Goal: Task Accomplishment & Management: Manage account settings

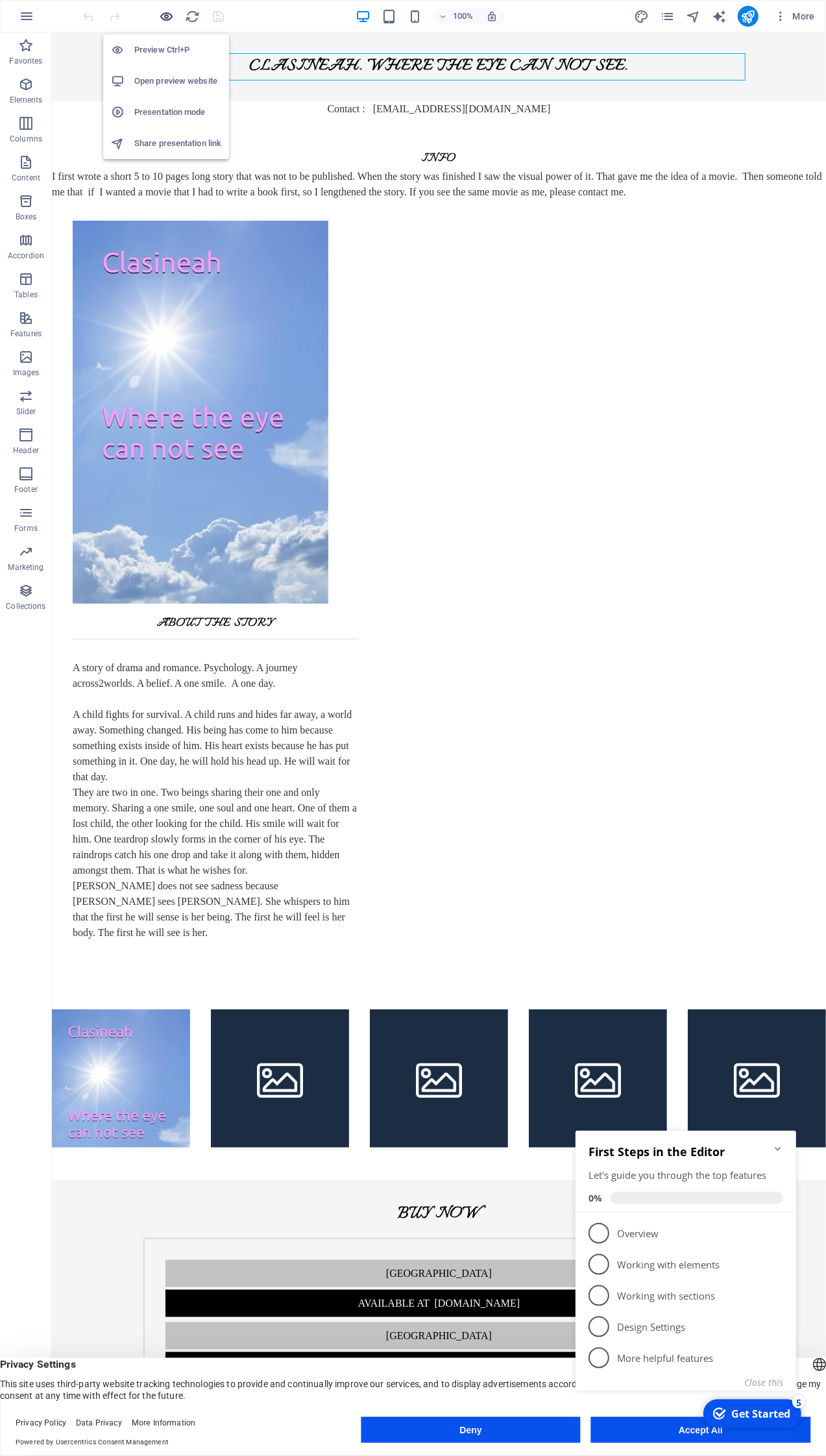
click at [169, 18] on icon "button" at bounding box center [167, 16] width 15 height 15
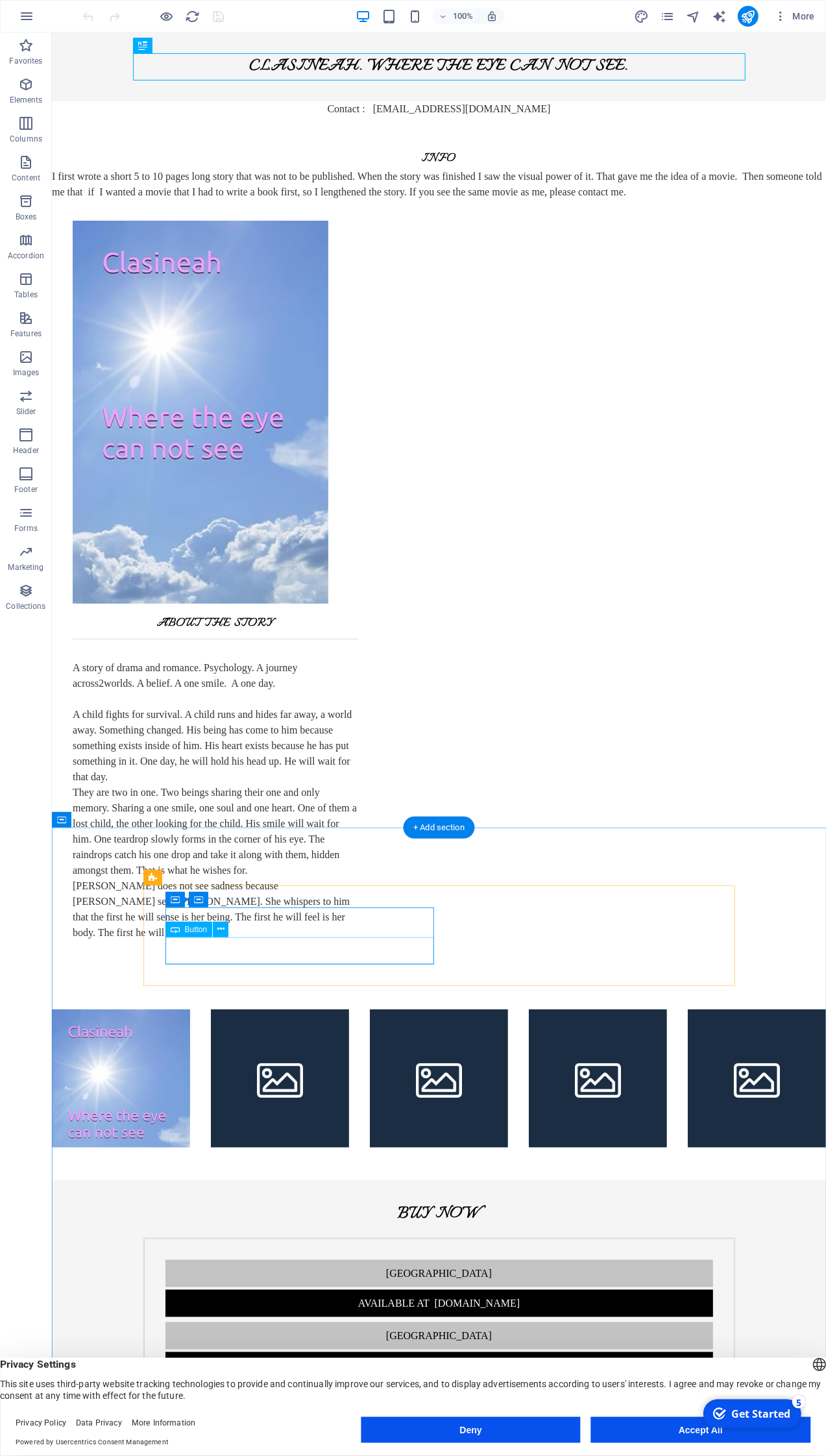
click at [345, 1289] on div "Available at [DOMAIN_NAME]" at bounding box center [439, 1303] width 548 height 28
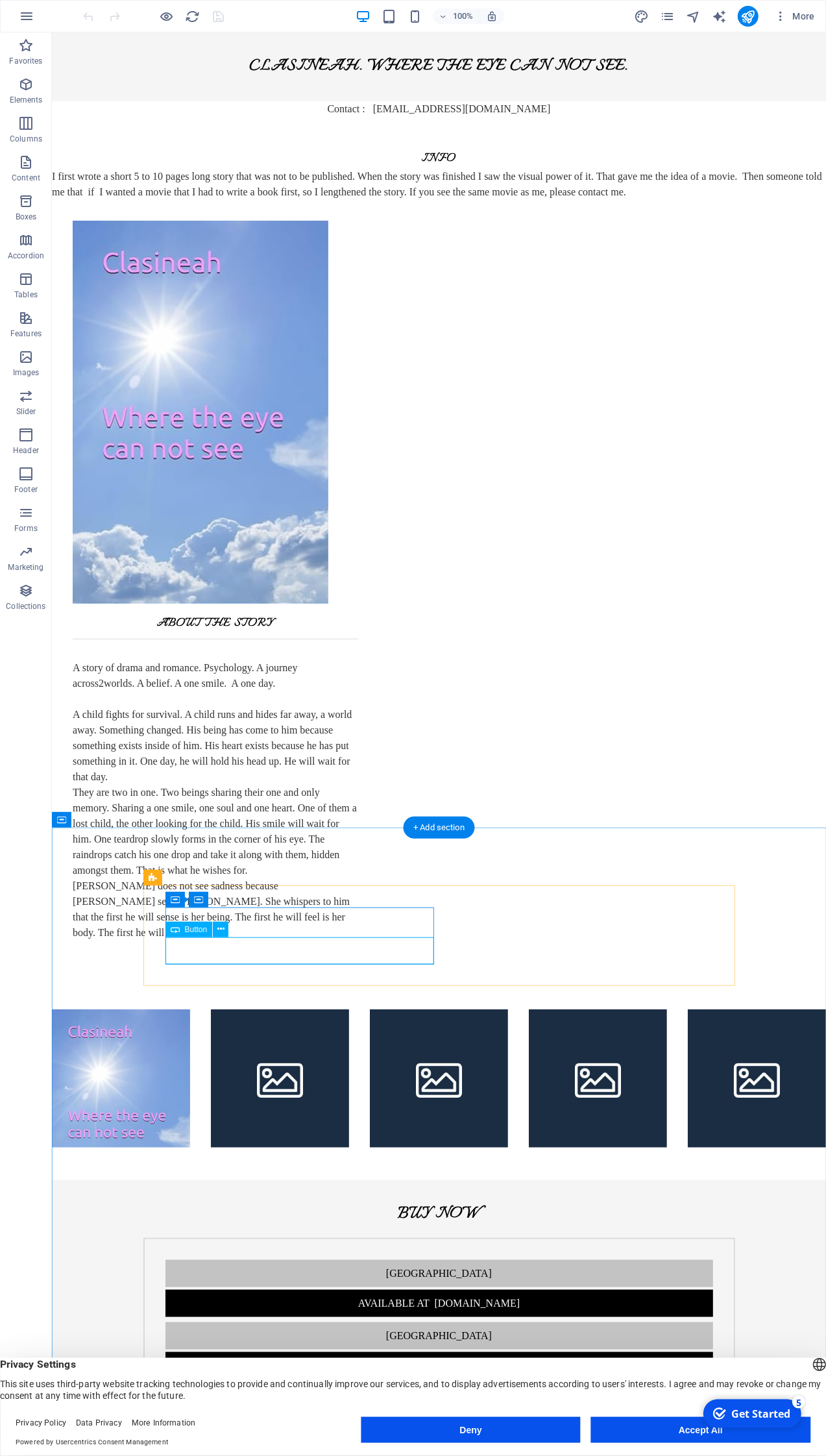
click at [286, 1289] on div "Available at [DOMAIN_NAME]" at bounding box center [439, 1303] width 548 height 28
click at [287, 1289] on div "Available at [DOMAIN_NAME]" at bounding box center [439, 1303] width 548 height 28
click at [286, 1289] on div "Available at [DOMAIN_NAME]" at bounding box center [439, 1303] width 548 height 28
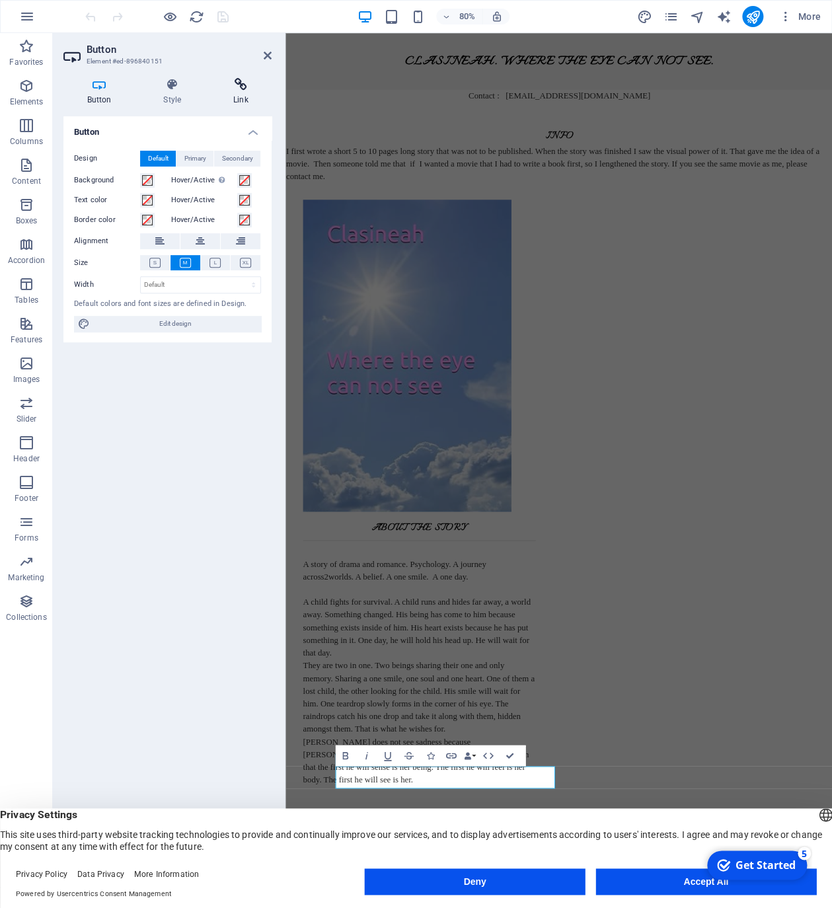
click at [242, 88] on icon at bounding box center [240, 84] width 62 height 13
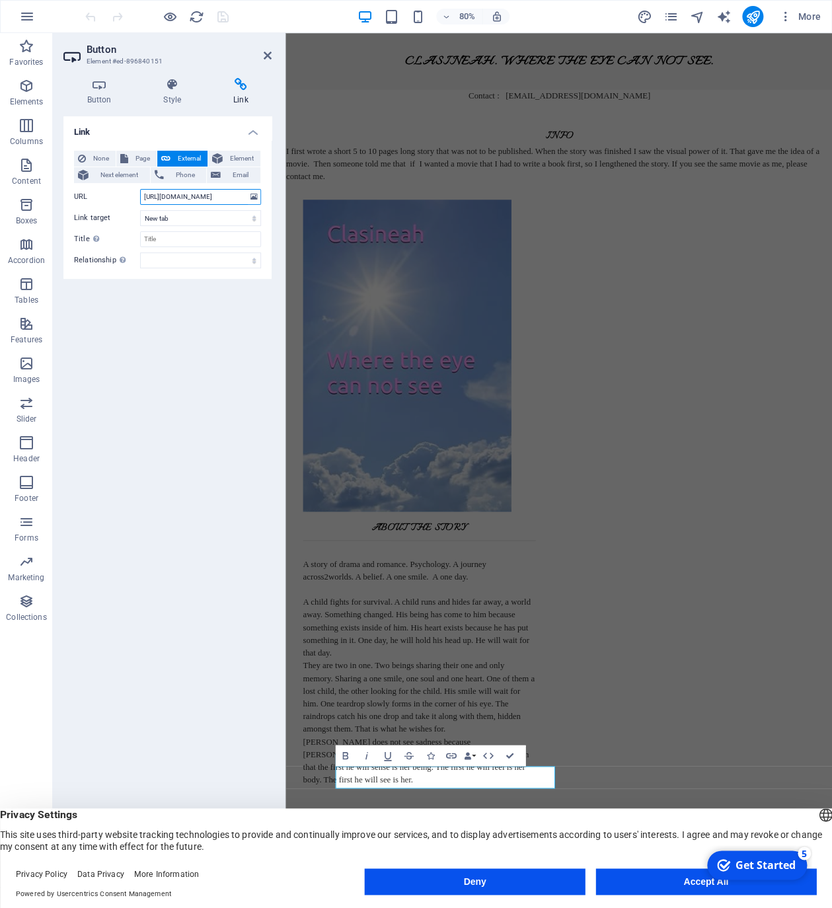
click at [180, 195] on input "http://www.amazon.com/dp/B0FKNK5L9F" at bounding box center [200, 197] width 121 height 16
type input "https://www.amazon.com/dp/B0FKNK5L9F"
click at [270, 51] on icon at bounding box center [268, 55] width 8 height 11
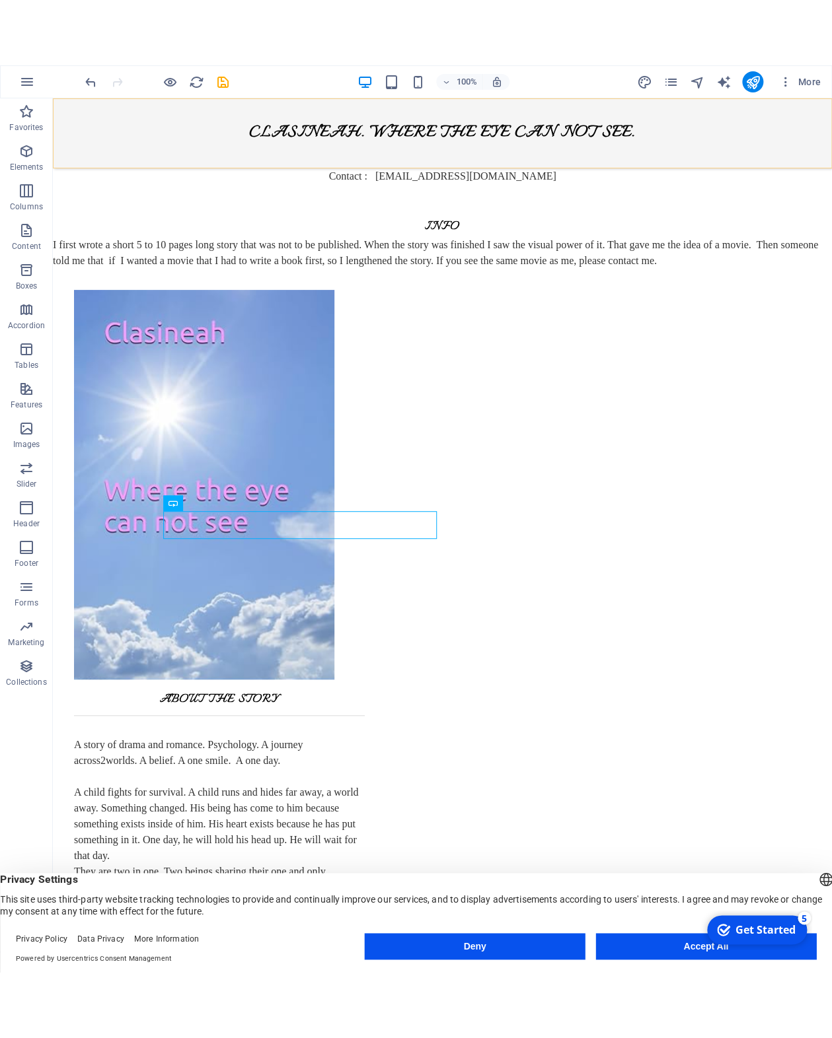
scroll to position [505, 0]
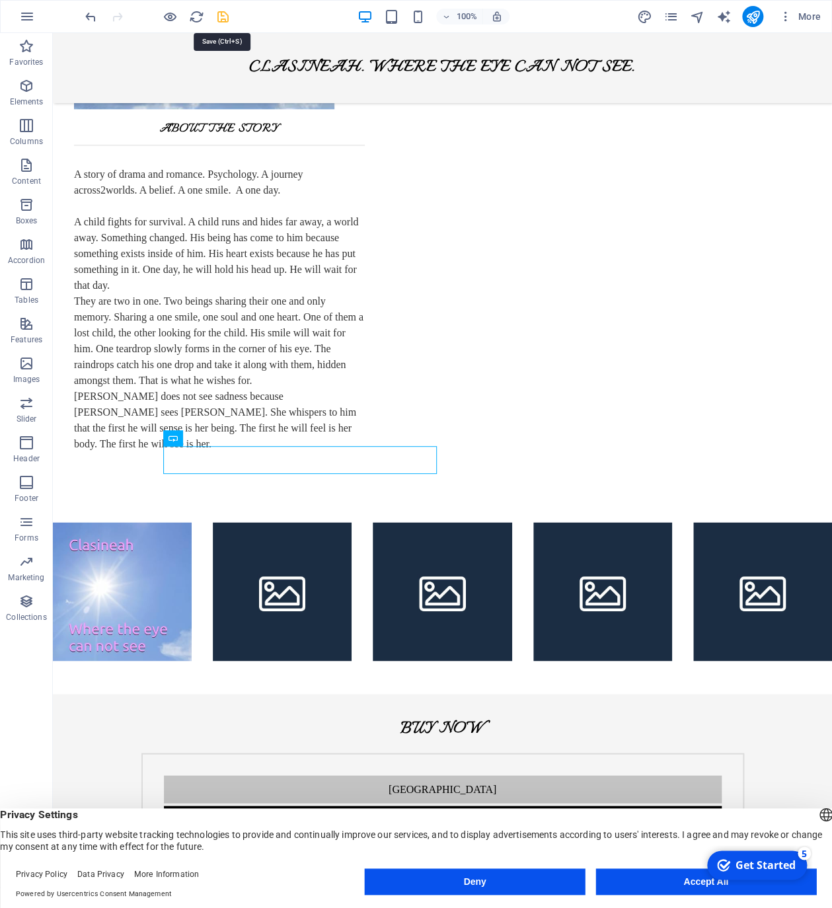
click at [218, 16] on icon "save" at bounding box center [222, 16] width 15 height 15
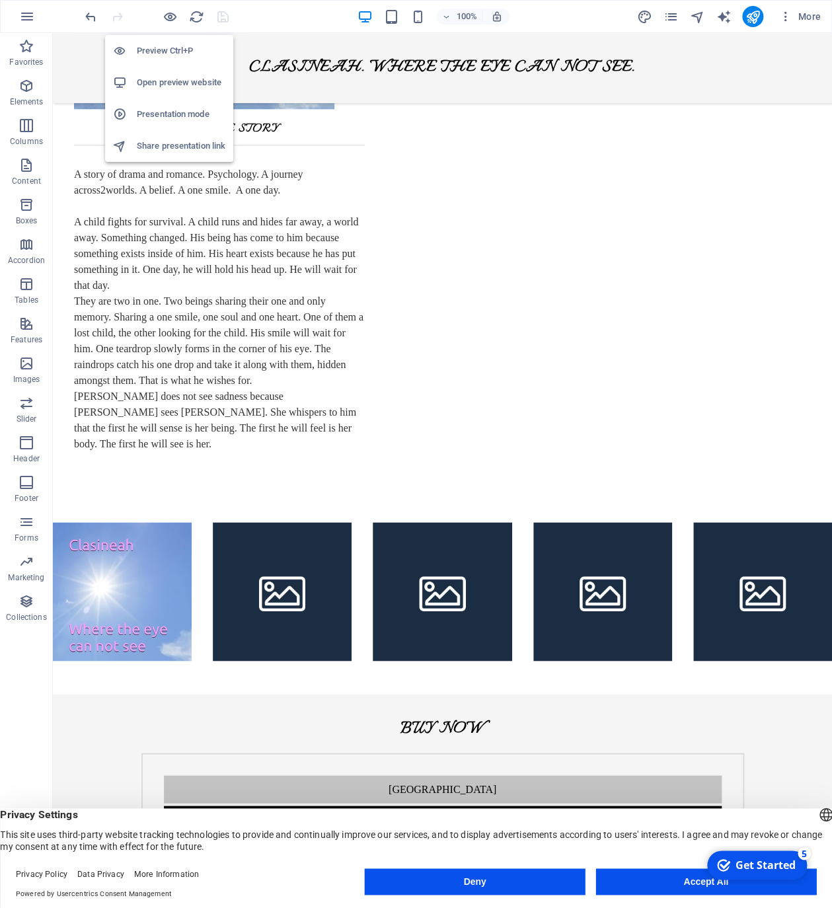
click at [163, 79] on h6 "Open preview website" at bounding box center [181, 83] width 89 height 16
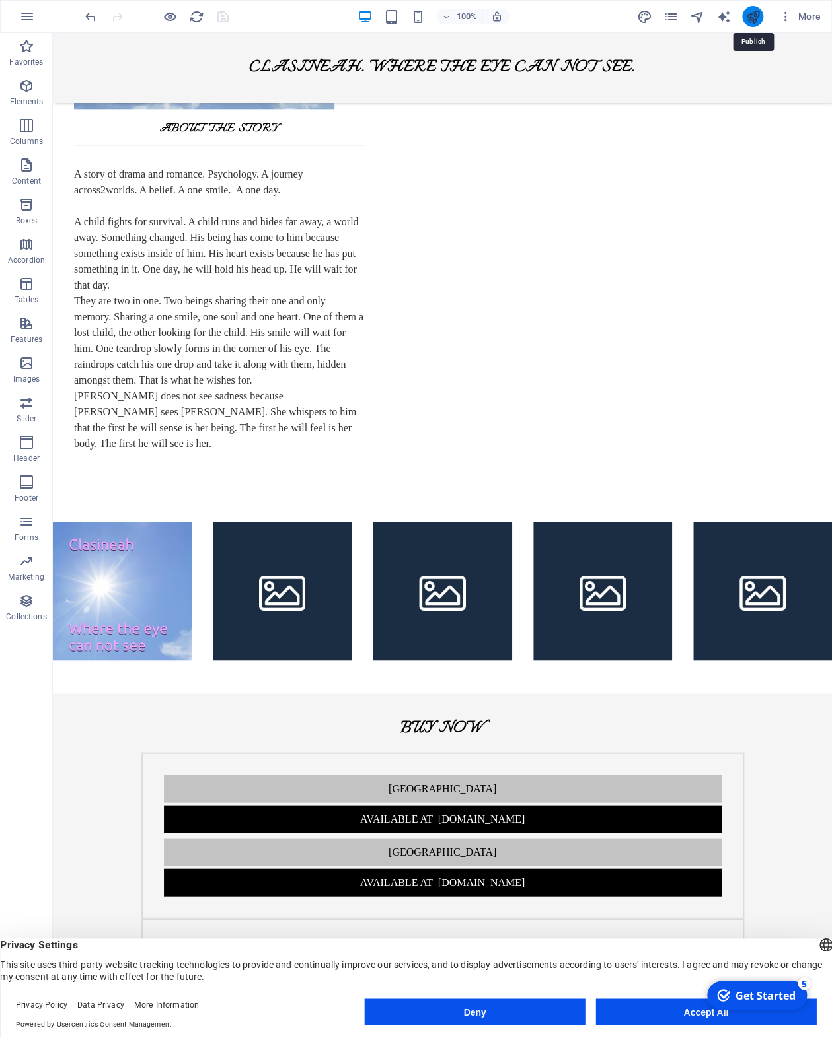
click at [756, 12] on icon "publish" at bounding box center [751, 16] width 15 height 15
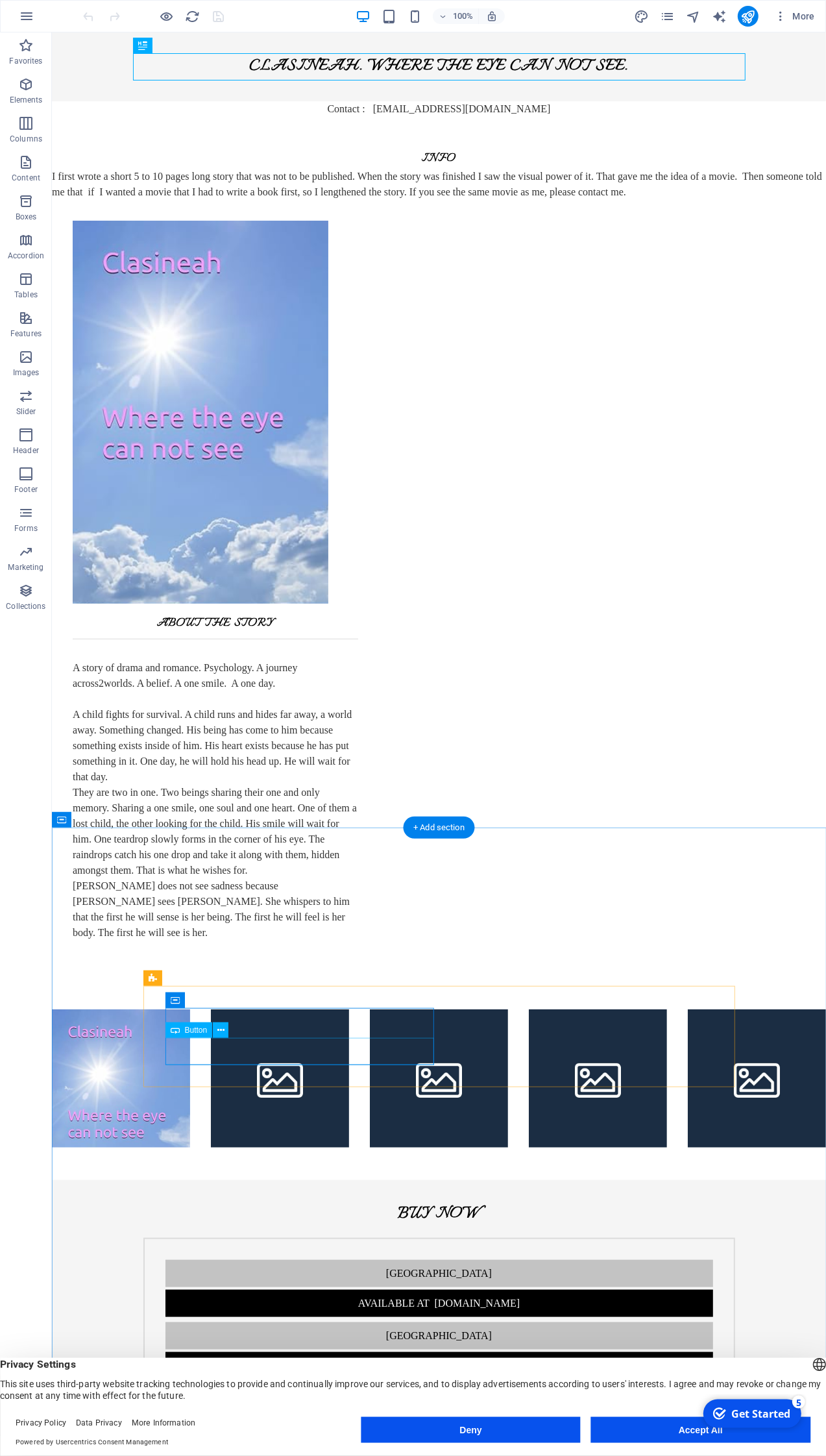
click at [331, 1020] on div "Available at [DOMAIN_NAME]" at bounding box center [439, 1466] width 548 height 28
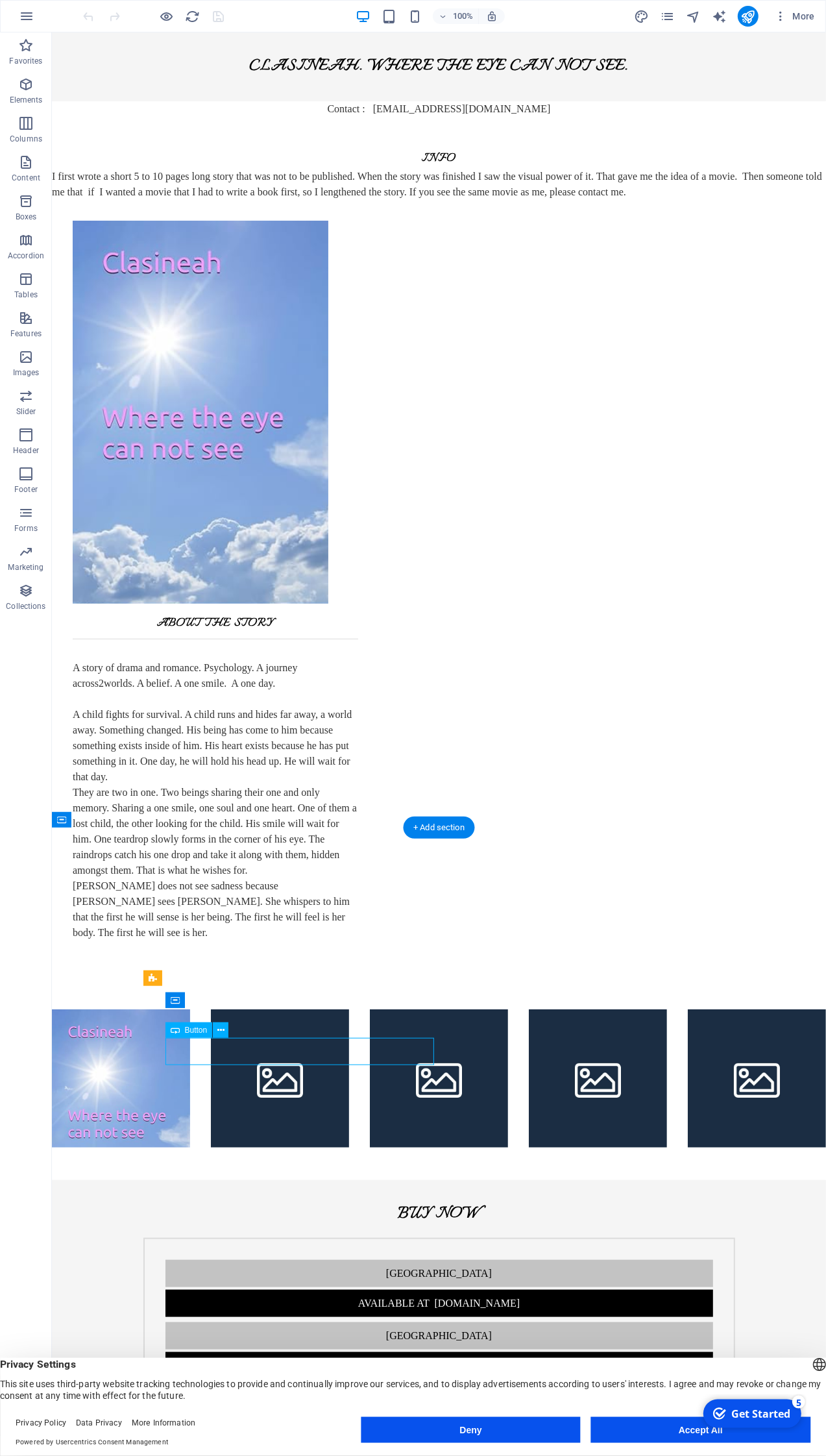
click at [331, 1020] on div "Available at [DOMAIN_NAME]" at bounding box center [439, 1466] width 548 height 28
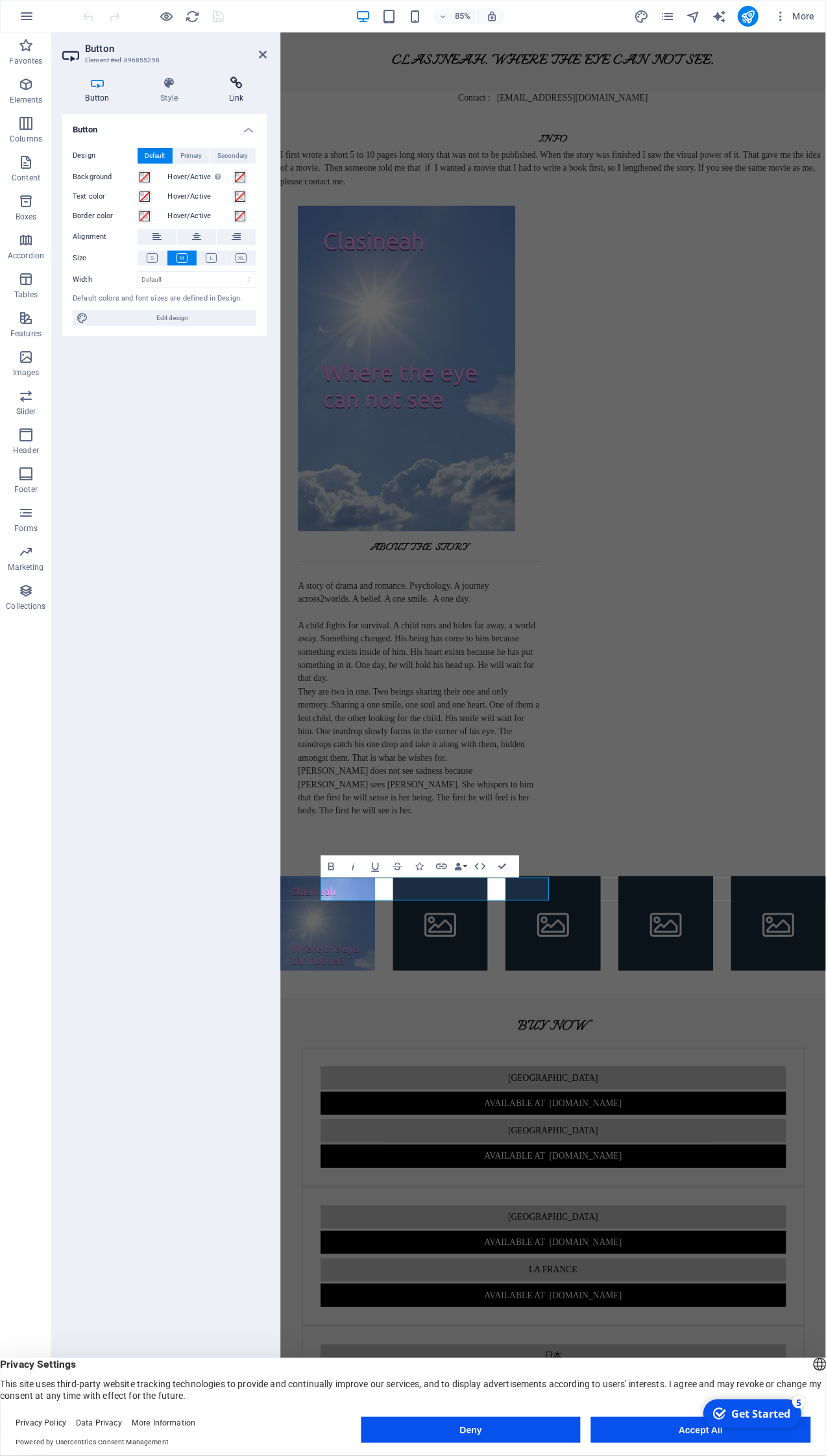
click at [242, 79] on icon at bounding box center [236, 83] width 61 height 13
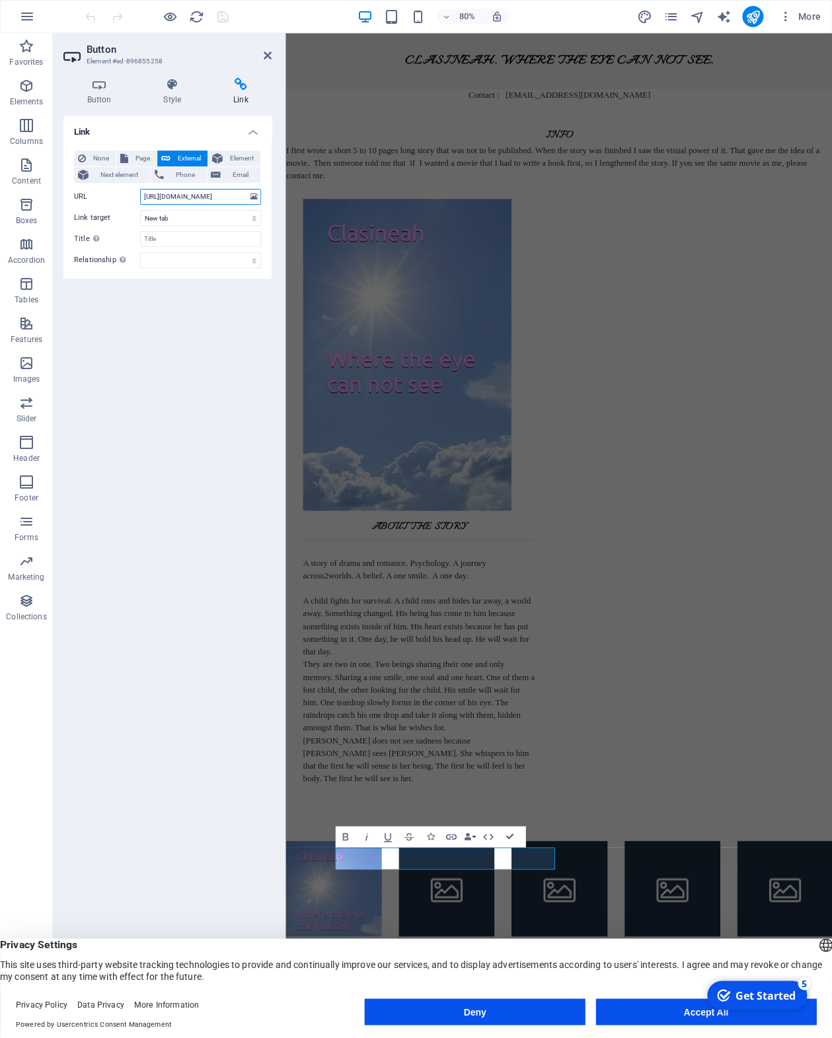
click at [154, 195] on input "http://www.amazon.co.uk/dp/B0FKNK5L9F" at bounding box center [200, 197] width 121 height 16
type input "https://www.amazon.co.uk/dp/B0FKNK5L9F"
click at [271, 53] on icon at bounding box center [268, 55] width 8 height 11
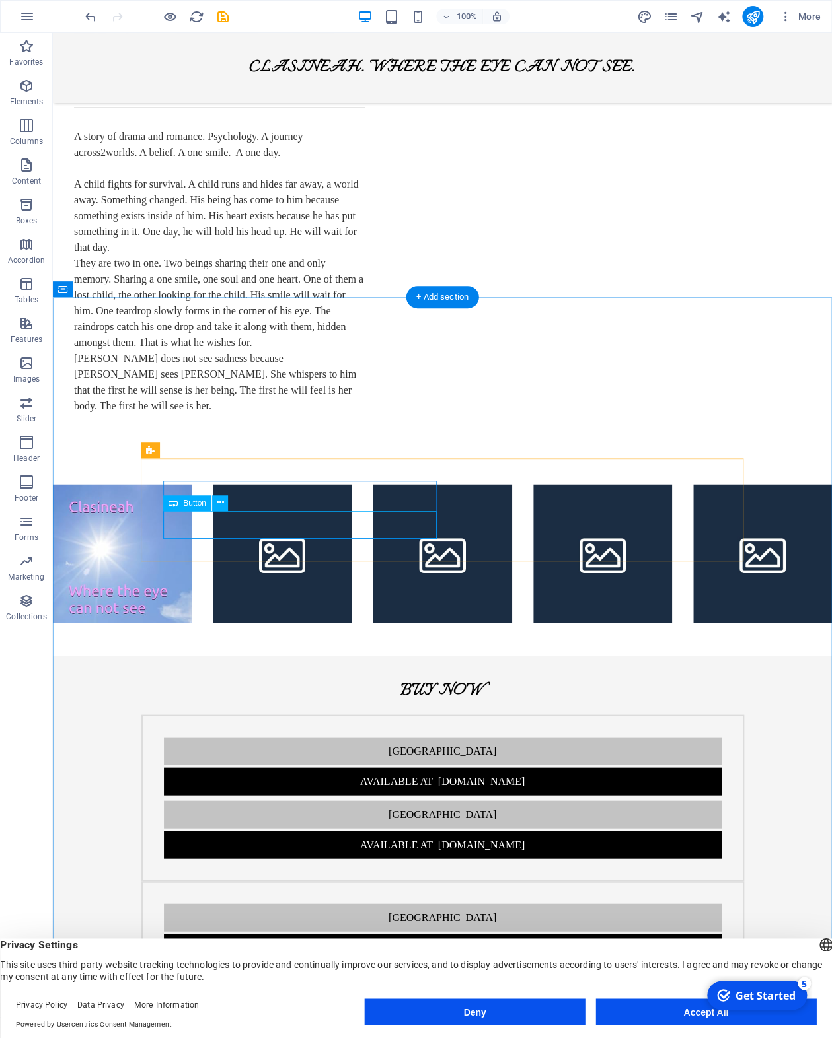
click at [311, 934] on div "Available at [DOMAIN_NAME]" at bounding box center [443, 948] width 558 height 28
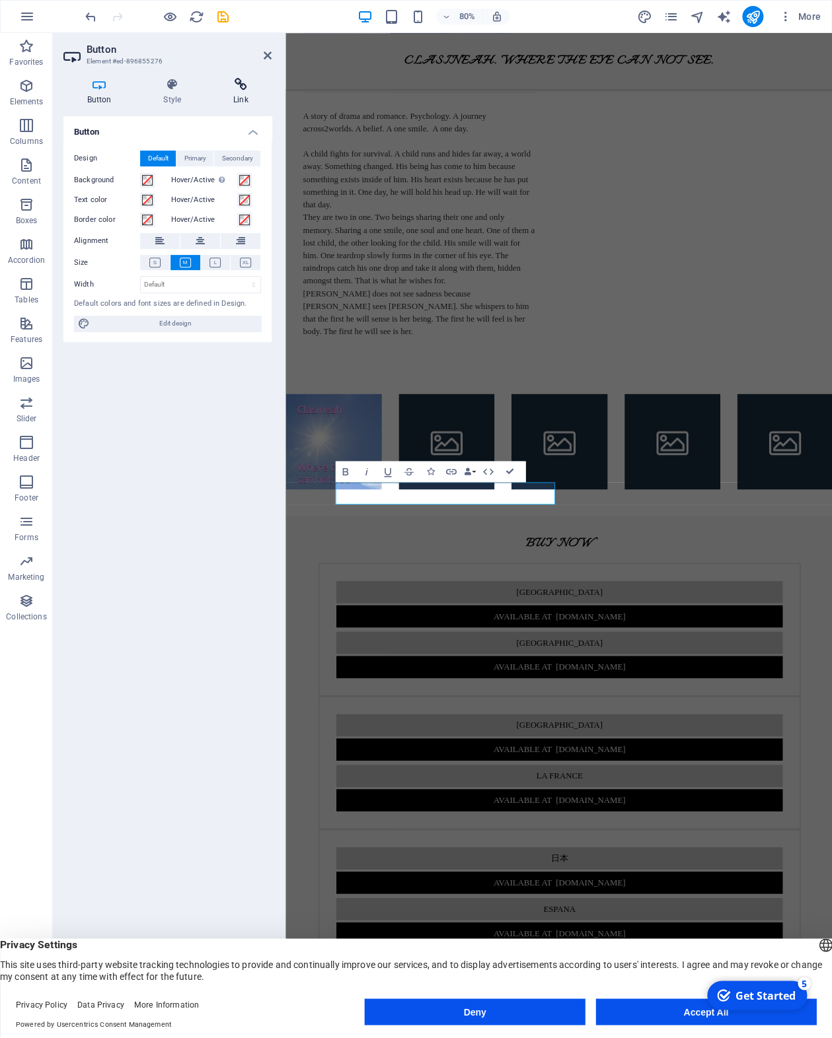
drag, startPoint x: 242, startPoint y: 83, endPoint x: 305, endPoint y: 573, distance: 494.1
click at [242, 83] on icon at bounding box center [240, 84] width 62 height 13
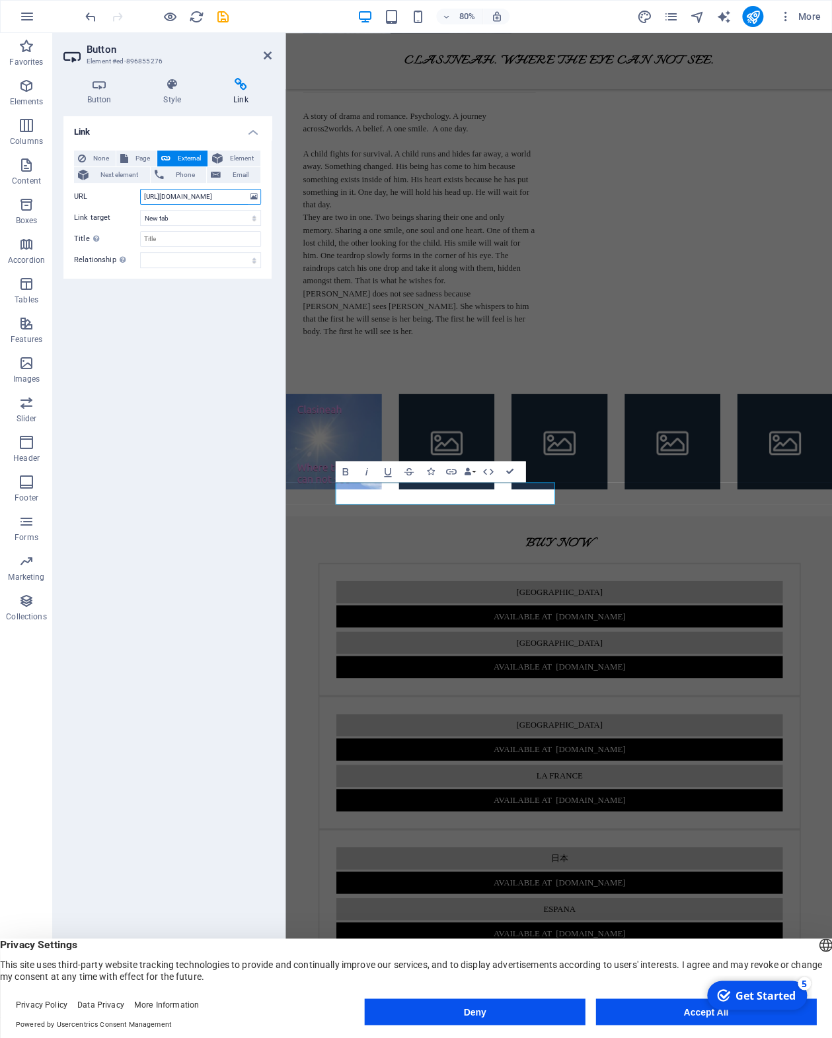
click at [155, 200] on input "http://www.amazon.co.jp/dp/B0FKNK5L9F" at bounding box center [200, 197] width 121 height 16
type input "https://www.amazon.co.jp/dp/B0FKNK5L9F"
click at [267, 51] on icon at bounding box center [268, 55] width 8 height 11
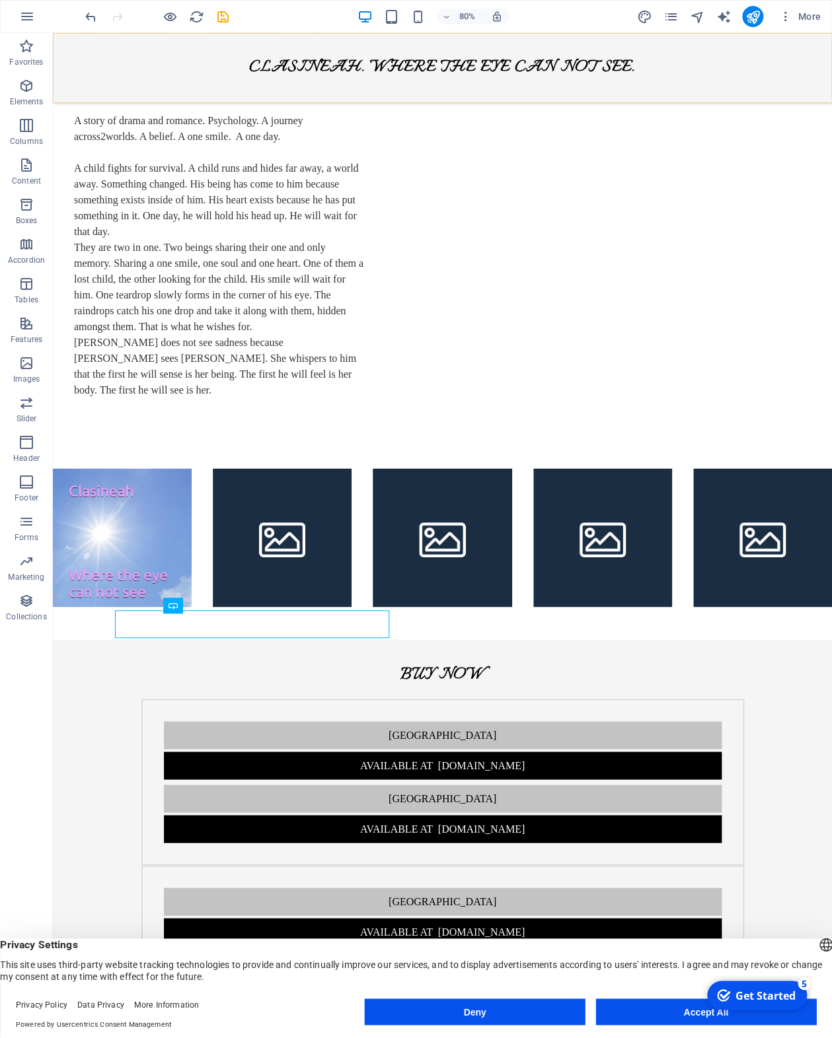
scroll to position [543, 0]
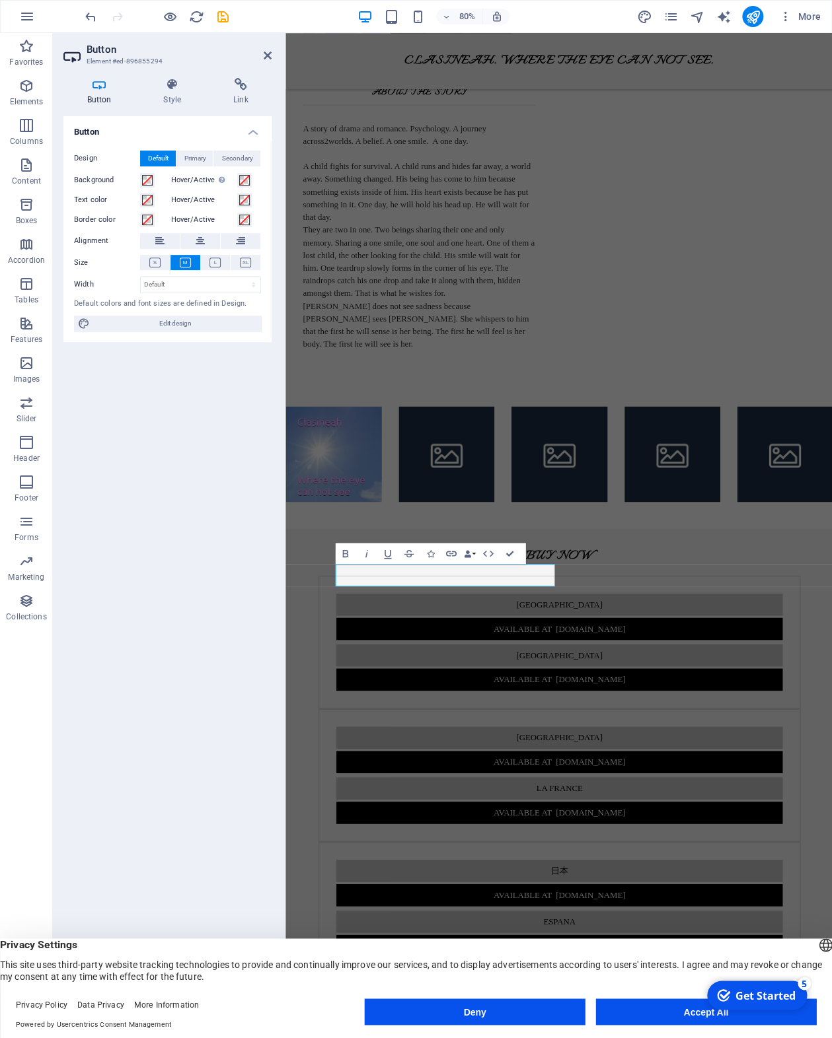
scroll to position [559, 0]
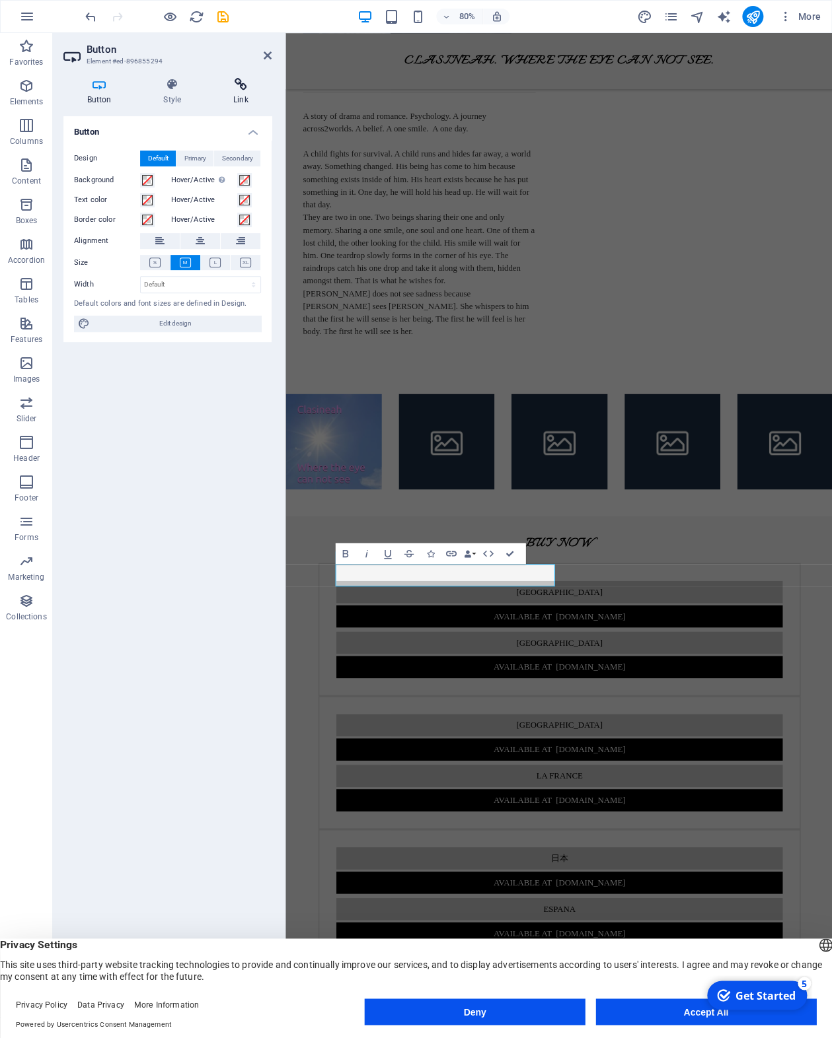
click at [242, 82] on icon at bounding box center [240, 84] width 62 height 13
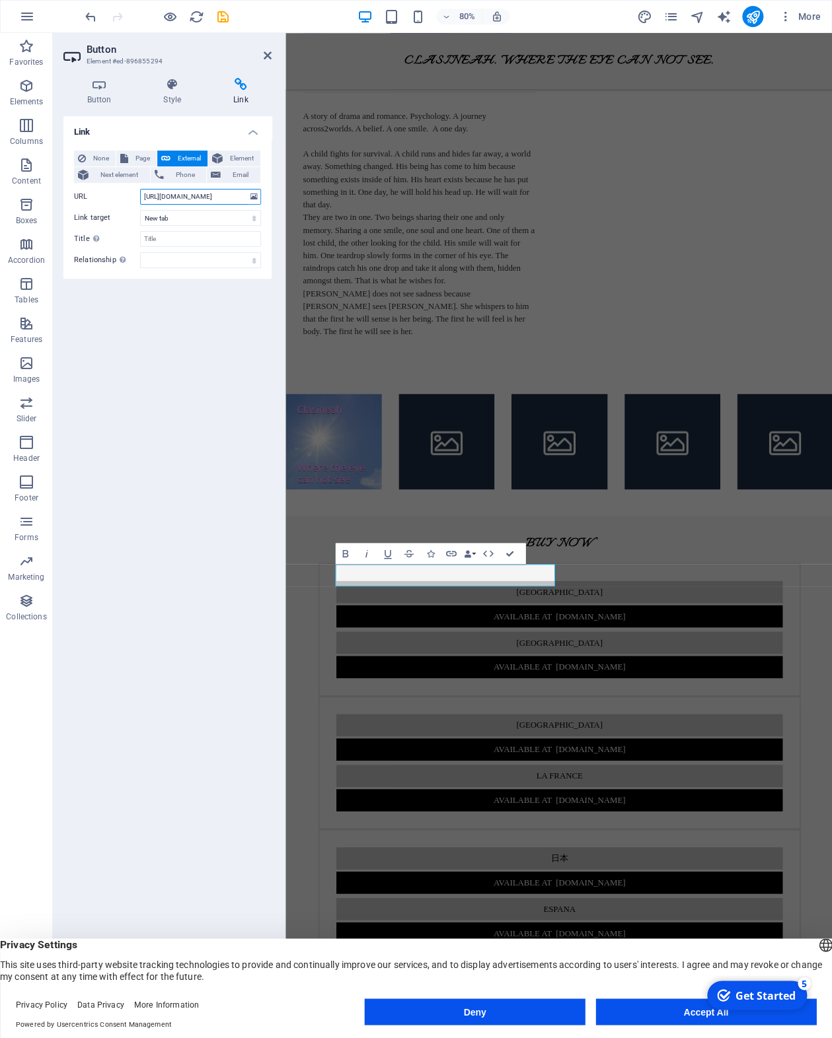
click at [155, 193] on input "http://www.amazon.ca/dp/B0FKNK5L9F" at bounding box center [200, 197] width 121 height 16
type input "https://www.amazon.ca/dp/B0FKNK5L9F"
click at [270, 55] on icon at bounding box center [268, 55] width 8 height 11
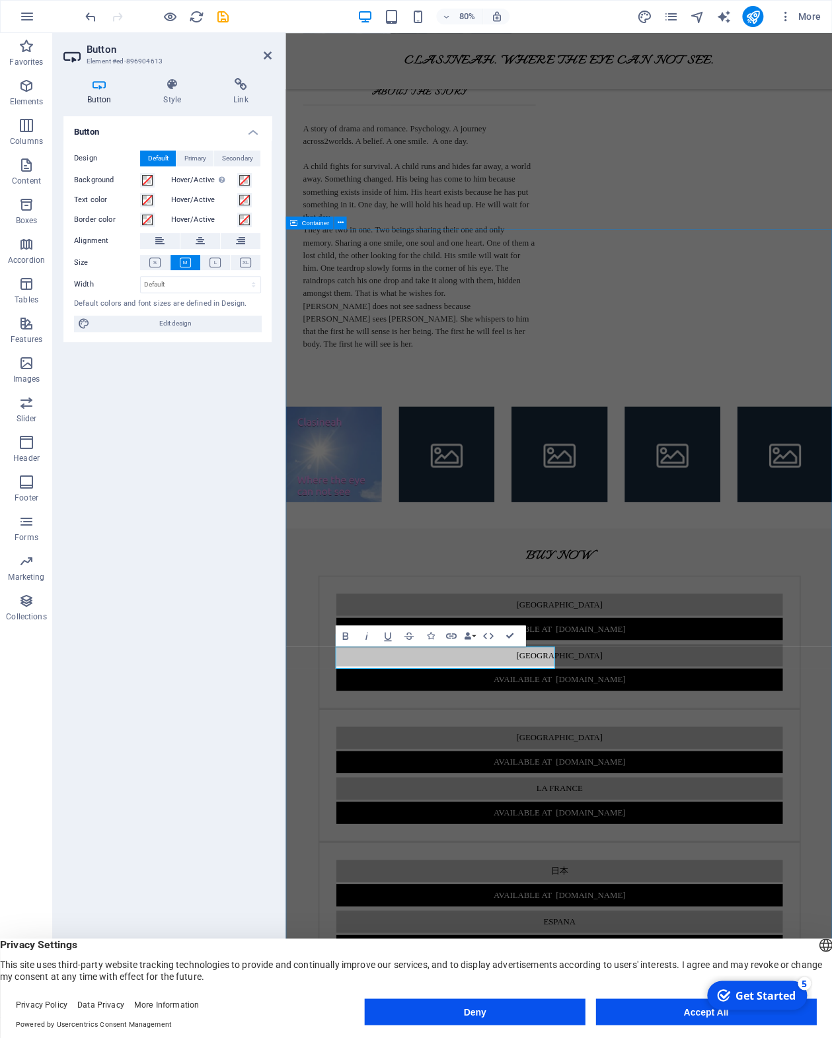
scroll to position [559, 0]
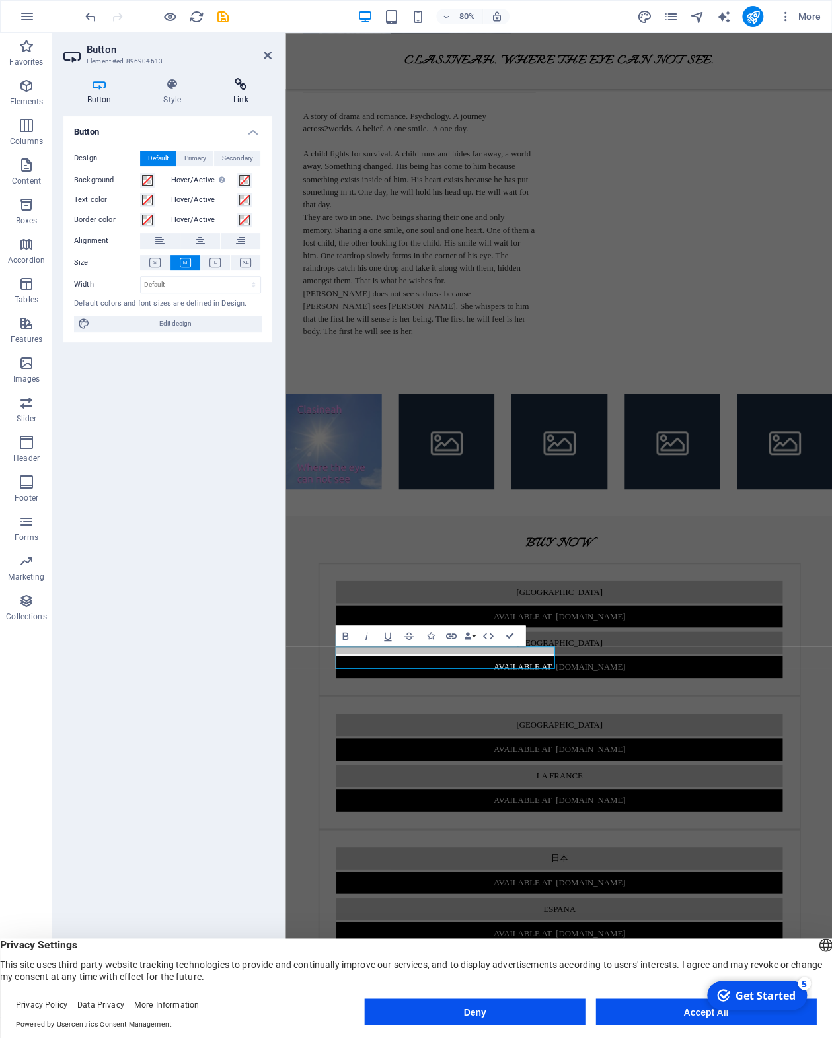
click at [245, 85] on icon at bounding box center [240, 84] width 62 height 13
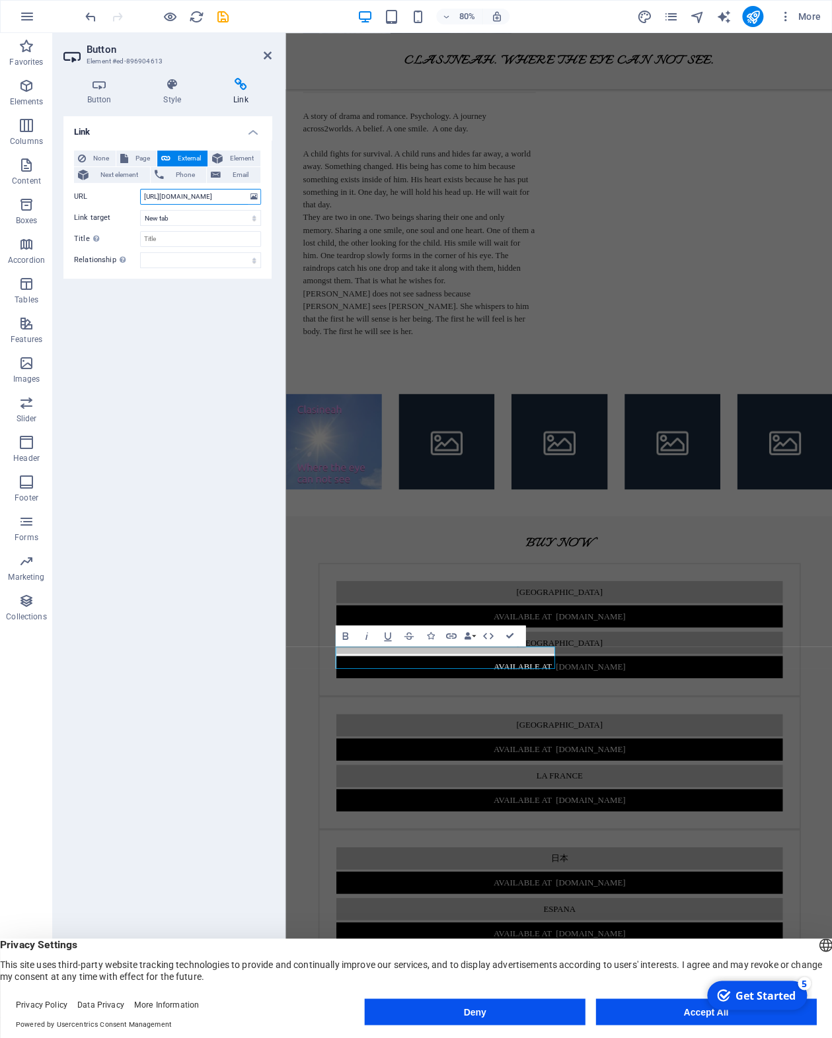
click at [153, 195] on input "http://www.amazon.com.au/dp/B0FKNK5L9F" at bounding box center [200, 197] width 121 height 16
type input "https://www.amazon.com.au/dp/B0FKNK5L9F"
click at [270, 55] on icon at bounding box center [268, 55] width 8 height 11
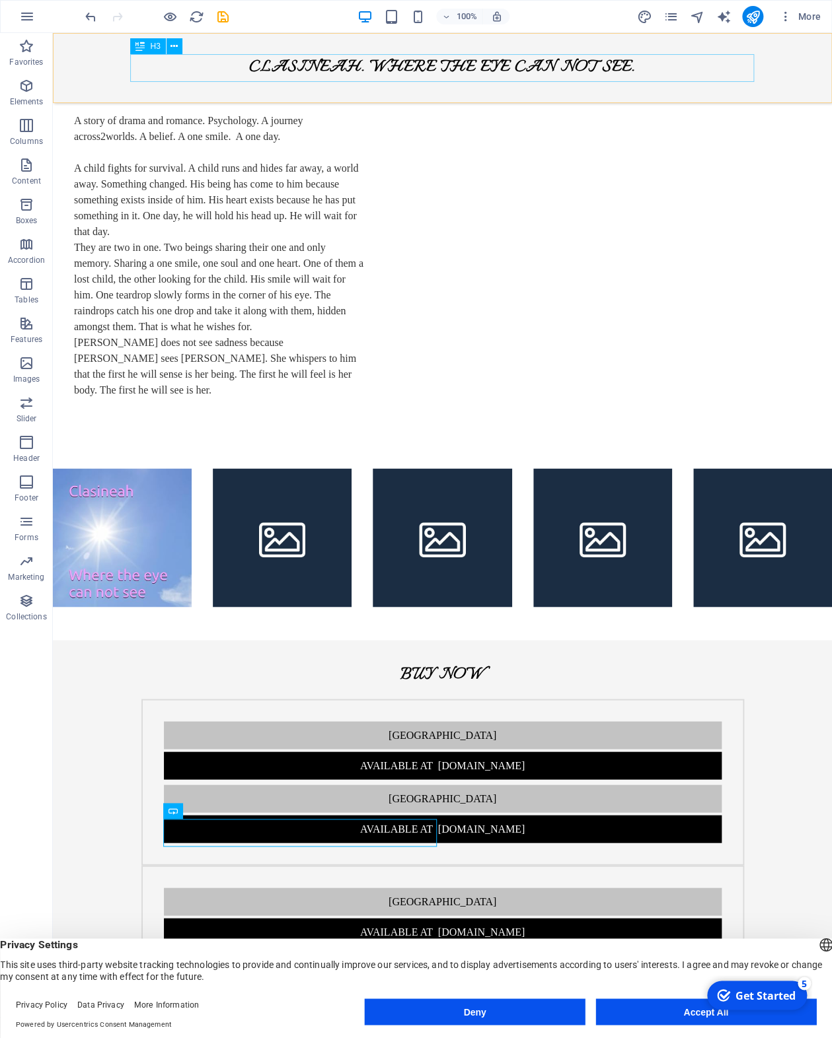
scroll to position [543, 0]
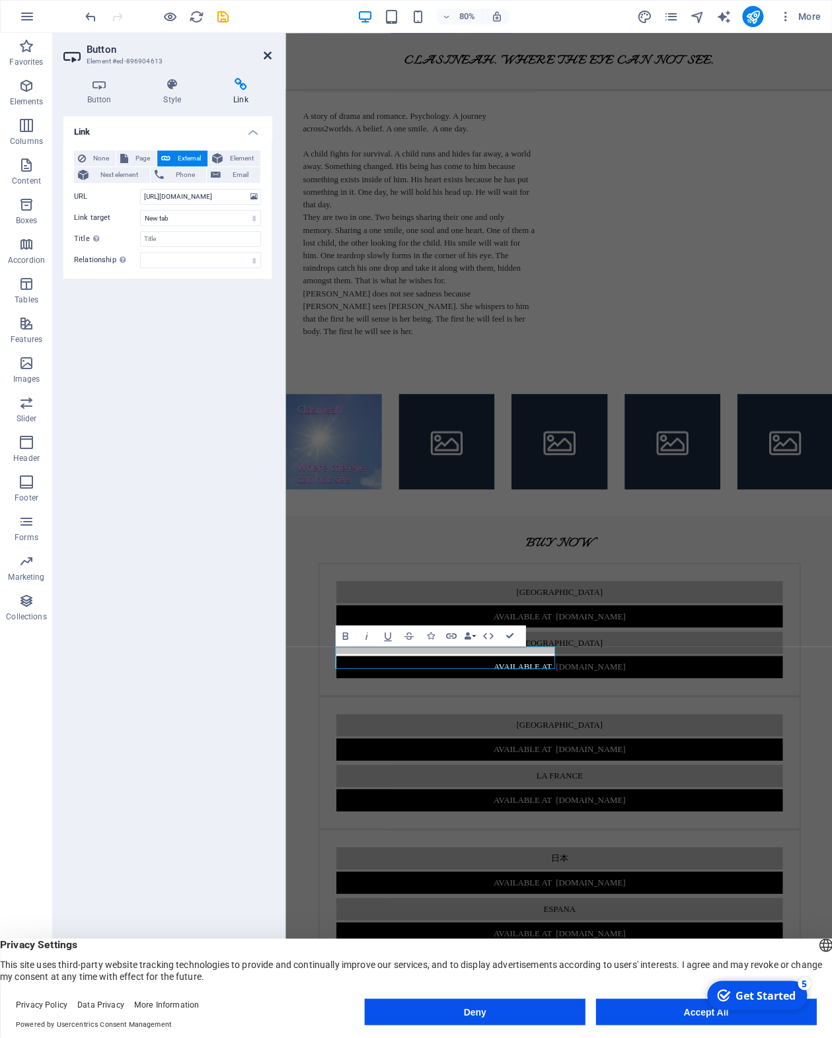
click at [268, 50] on icon at bounding box center [268, 55] width 8 height 11
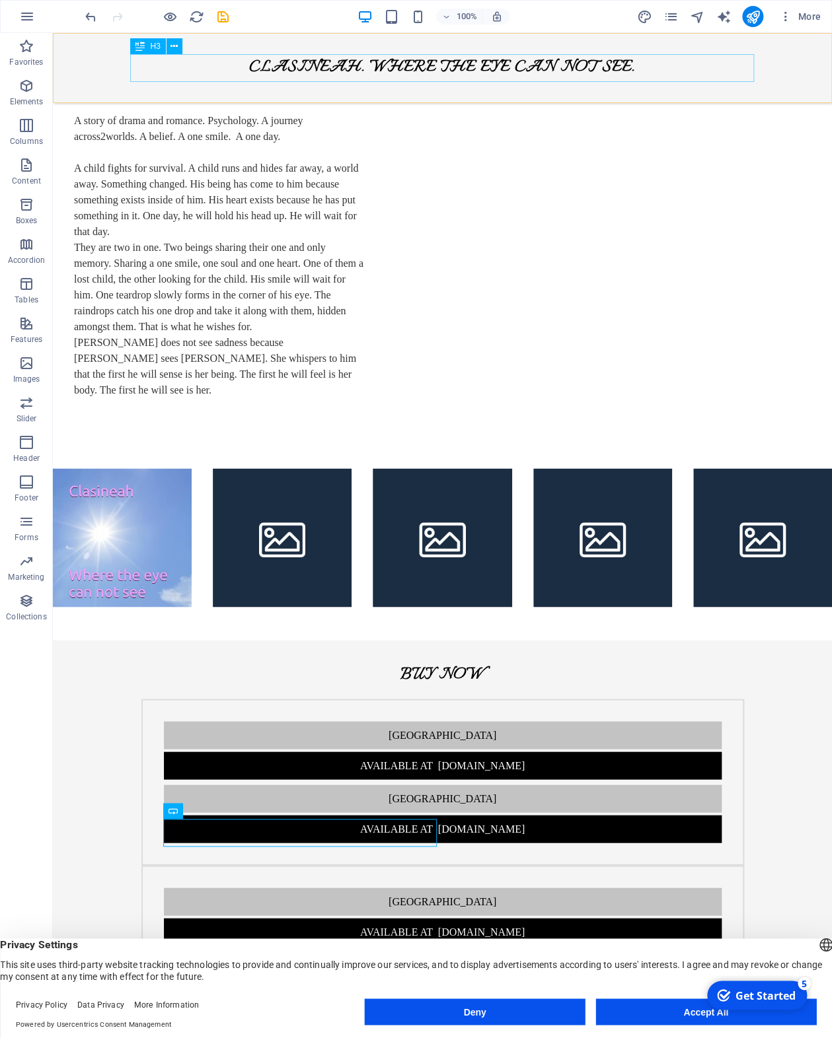
scroll to position [543, 0]
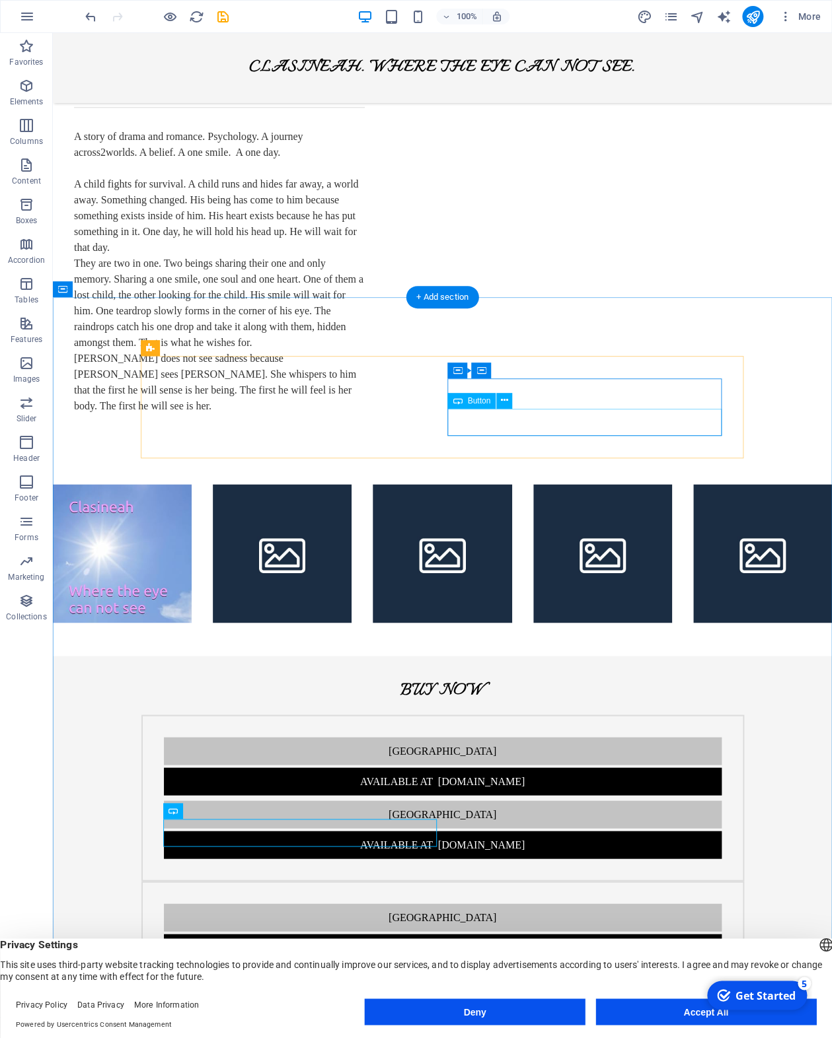
click at [561, 831] on div "Available at [DOMAIN_NAME]" at bounding box center [443, 845] width 558 height 28
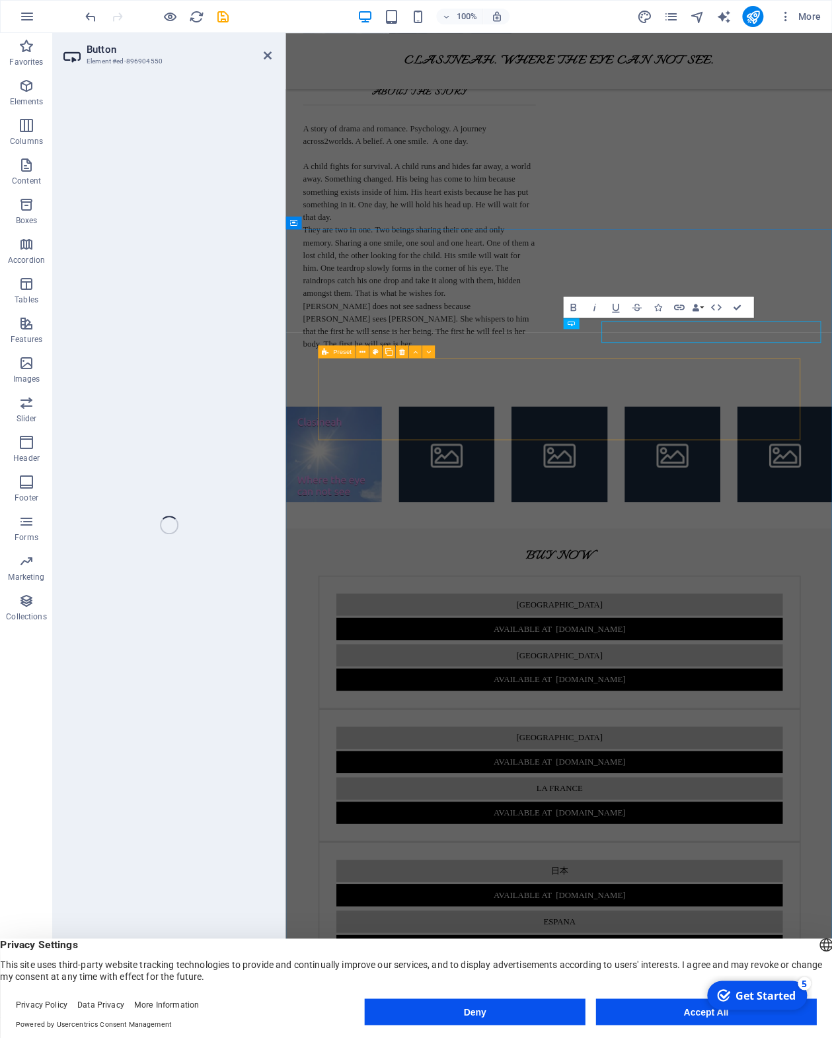
scroll to position [559, 0]
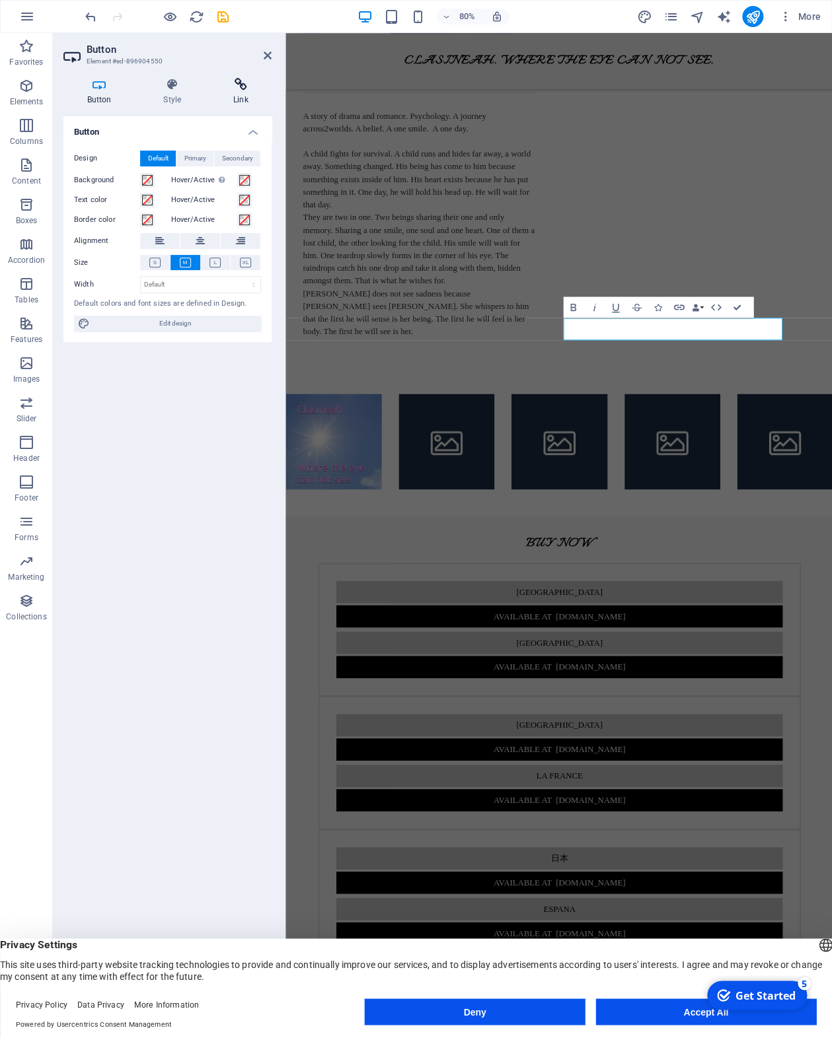
click at [245, 89] on icon at bounding box center [240, 84] width 62 height 13
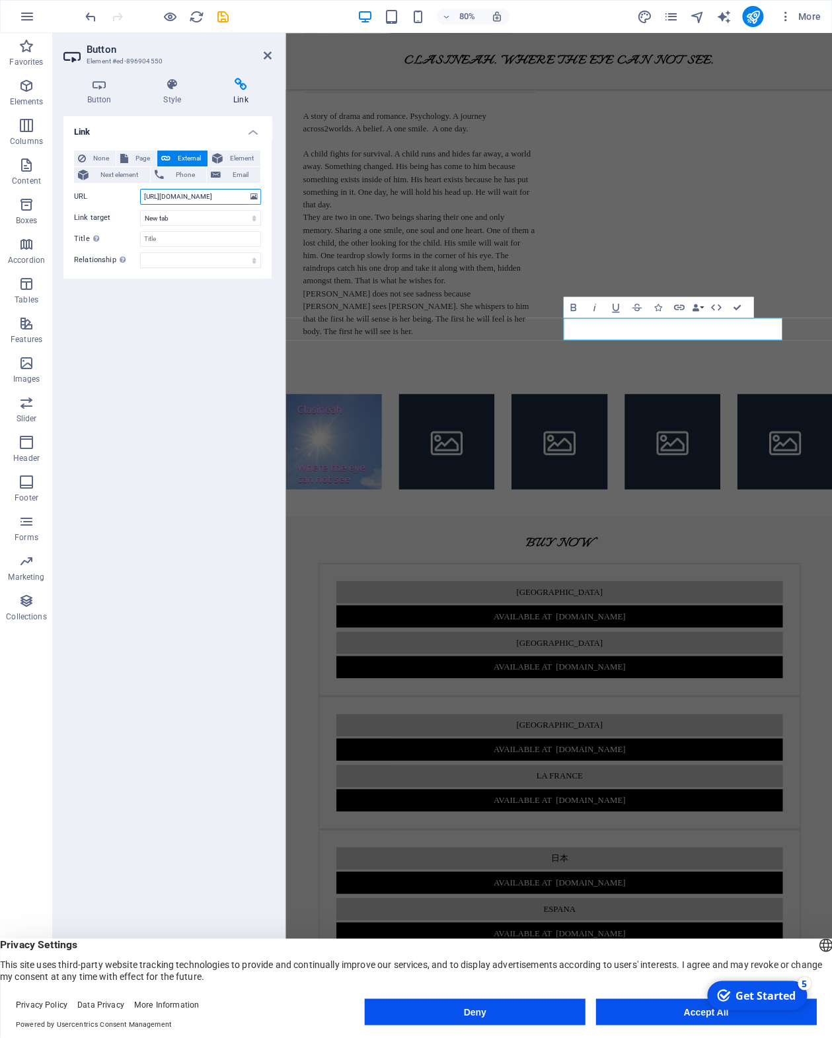
click at [155, 194] on input "http://www.amazon.de/dp/B0FKNK5L9F" at bounding box center [200, 197] width 121 height 16
type input "https://www.amazon.de/dp/B0FKNK5L9F"
drag, startPoint x: 270, startPoint y: 52, endPoint x: 240, endPoint y: 44, distance: 31.4
click at [270, 52] on icon at bounding box center [268, 55] width 8 height 11
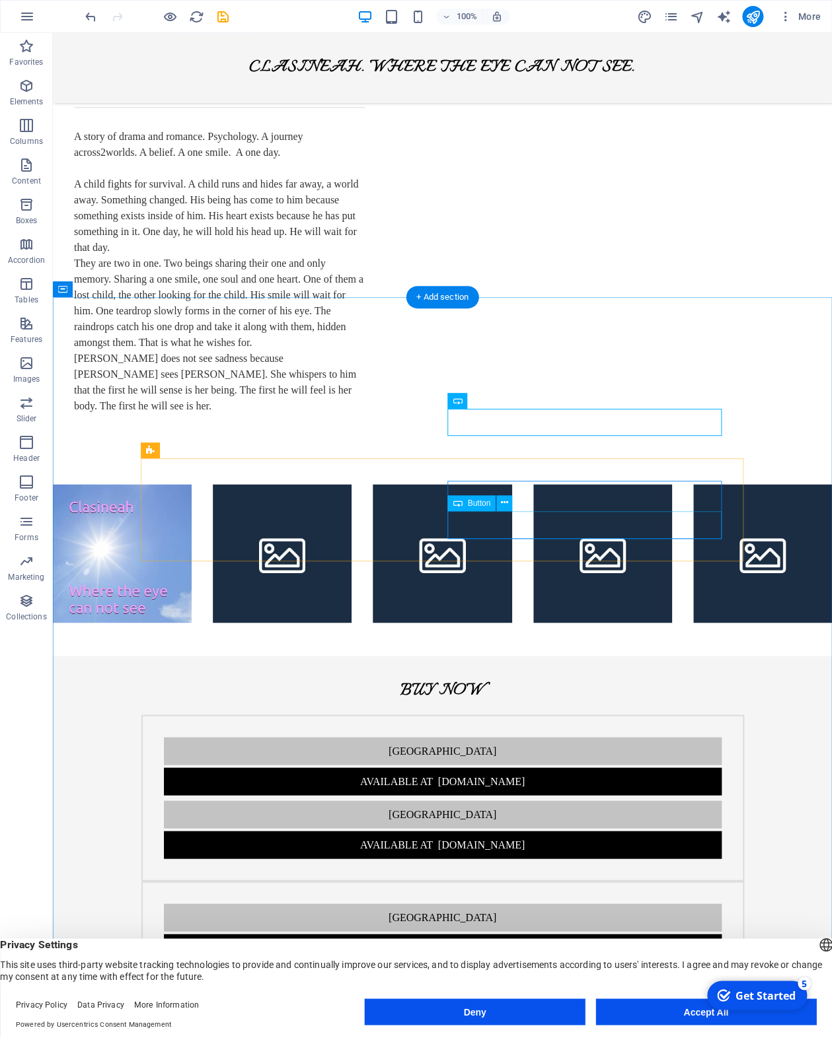
click at [523, 997] on div "Available at [DOMAIN_NAME]" at bounding box center [443, 1011] width 558 height 28
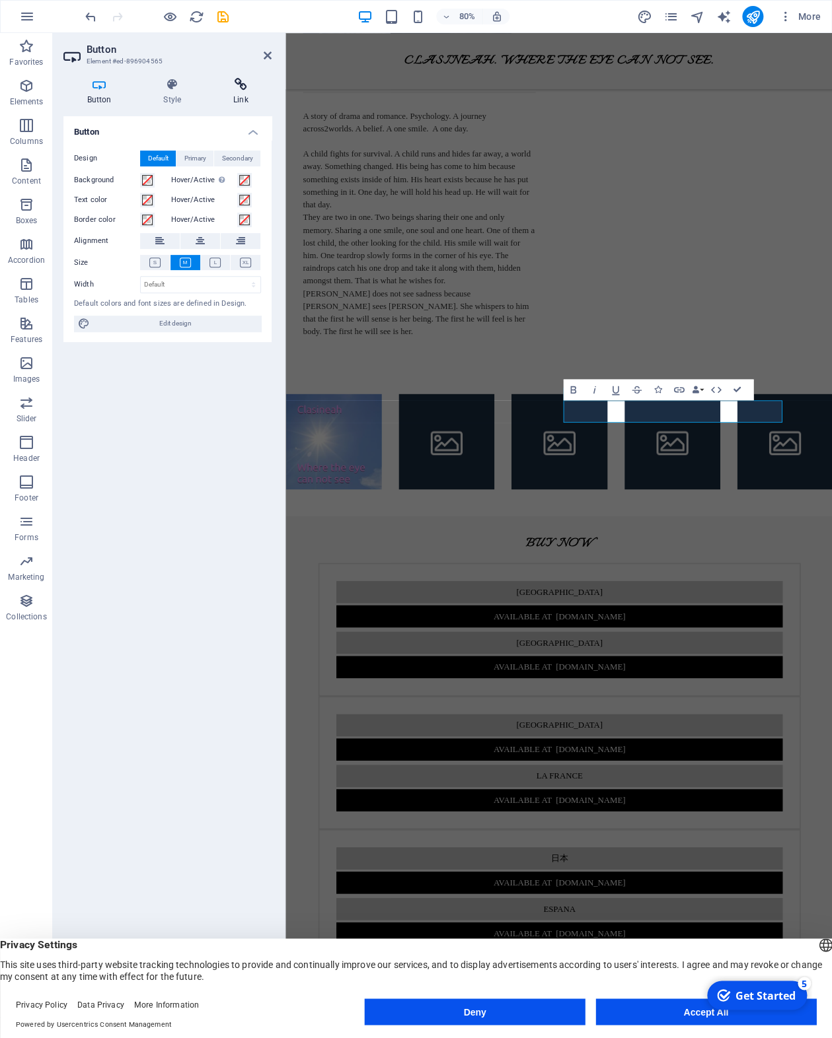
click at [240, 87] on icon at bounding box center [240, 84] width 62 height 13
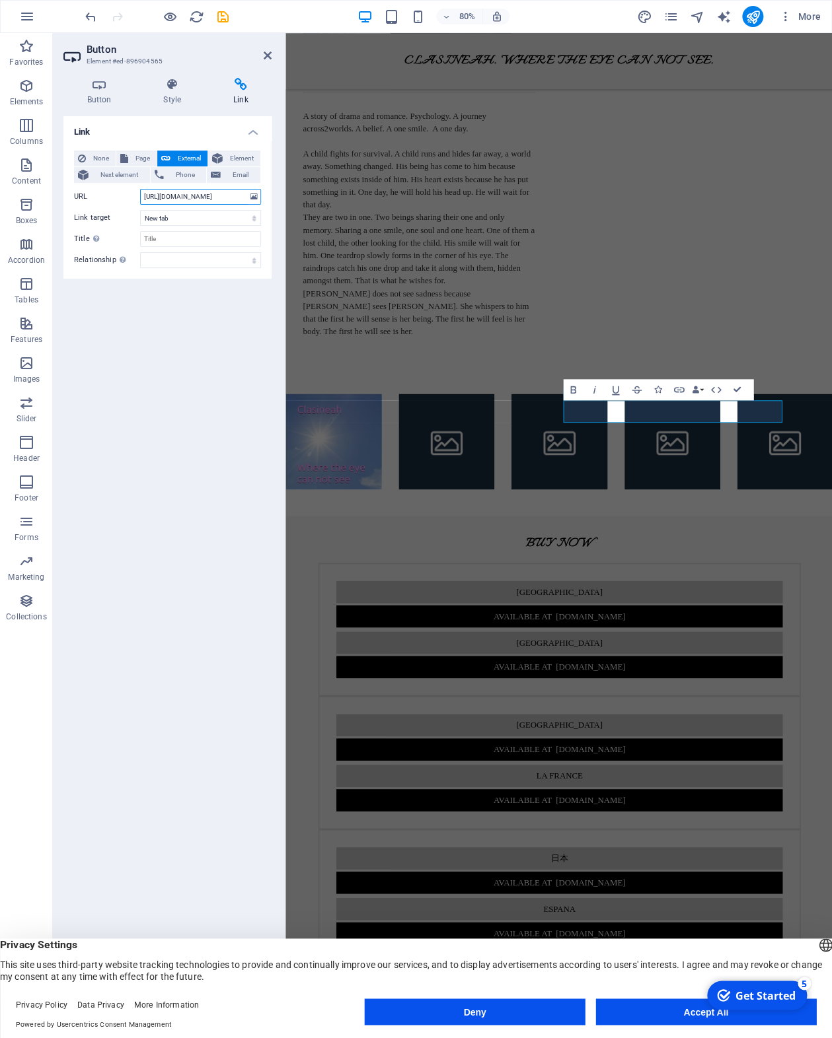
click at [155, 194] on input "http://www.amazon.fr/dp/B0FKNK5L9F" at bounding box center [200, 197] width 121 height 16
type input "https://www.amazon.fr/dp/B0FKNK5L9F"
click at [267, 55] on icon at bounding box center [268, 55] width 8 height 11
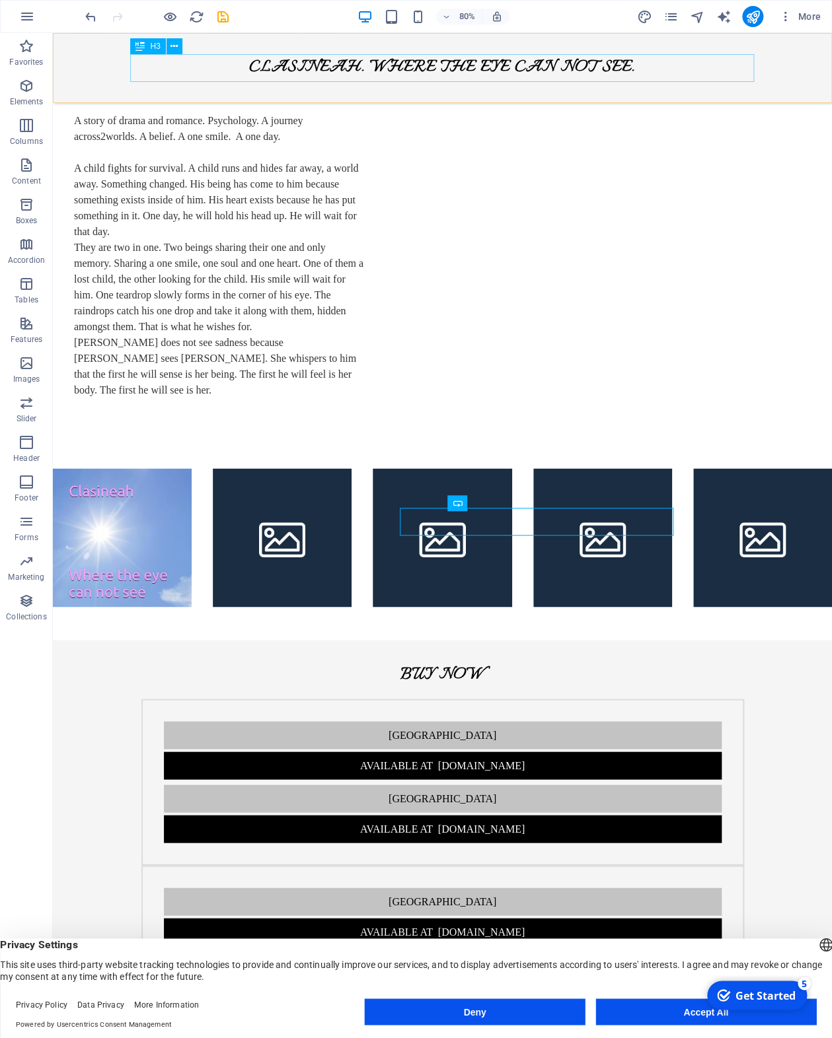
scroll to position [543, 0]
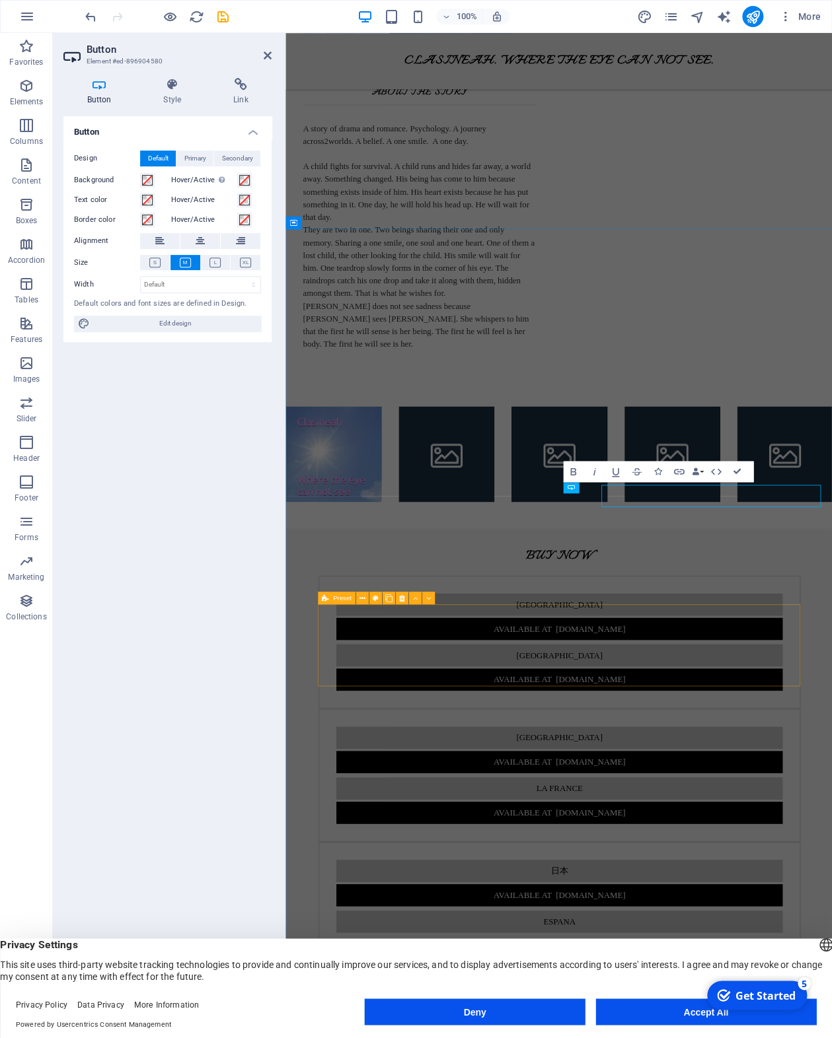
scroll to position [559, 0]
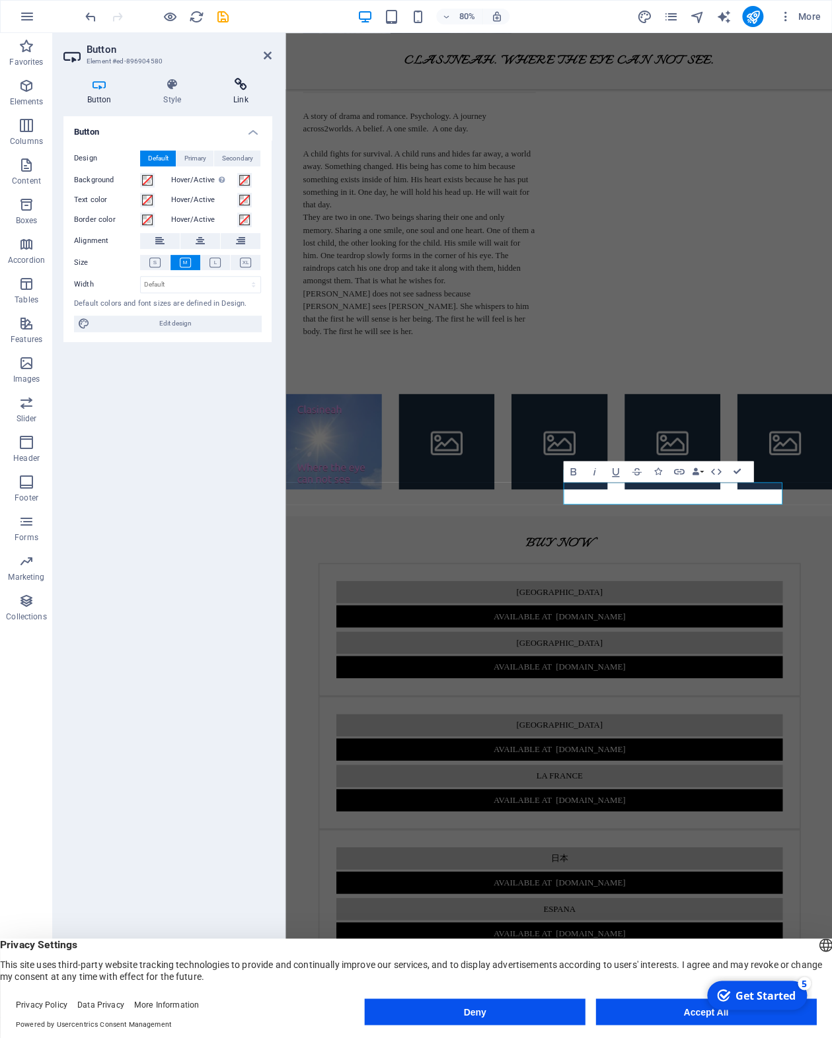
click at [240, 85] on icon at bounding box center [240, 84] width 62 height 13
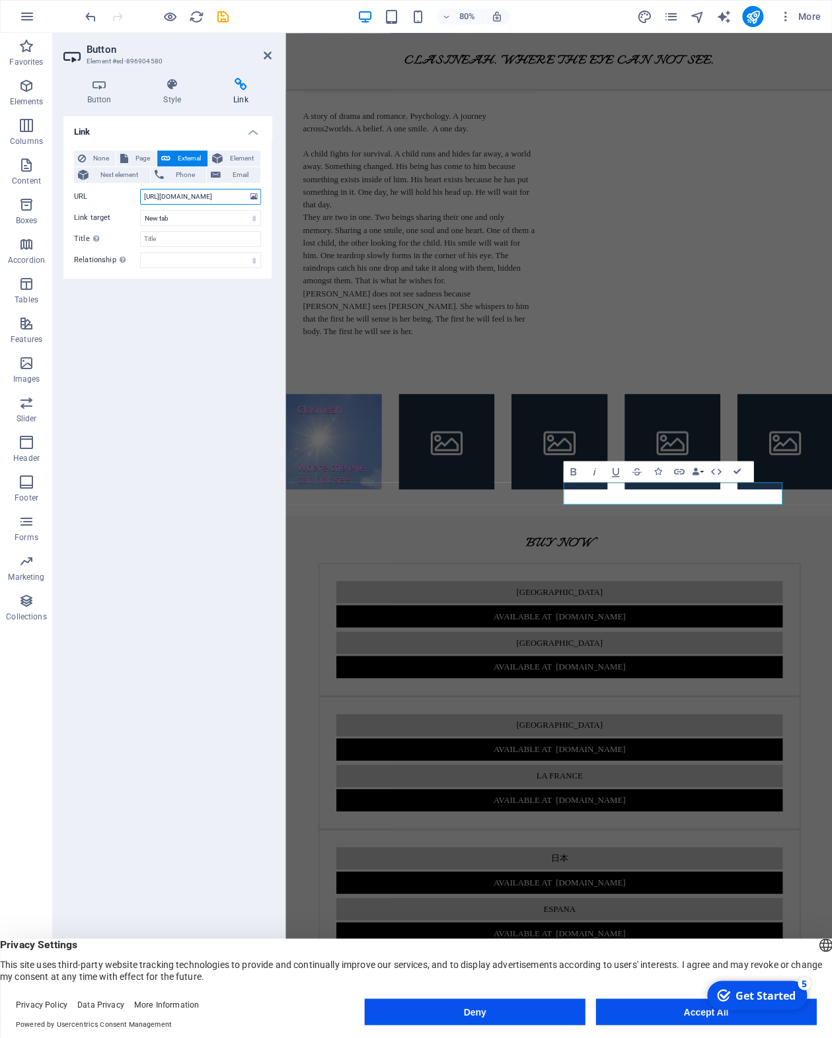
click at [155, 195] on input "http://www.amazon.es/dp/B0FKNK5L9F" at bounding box center [200, 197] width 121 height 16
type input "https://www.amazon.es/dp/B0FKNK5L9F"
drag, startPoint x: 264, startPoint y: 54, endPoint x: 242, endPoint y: 81, distance: 34.8
click at [264, 54] on icon at bounding box center [268, 55] width 8 height 11
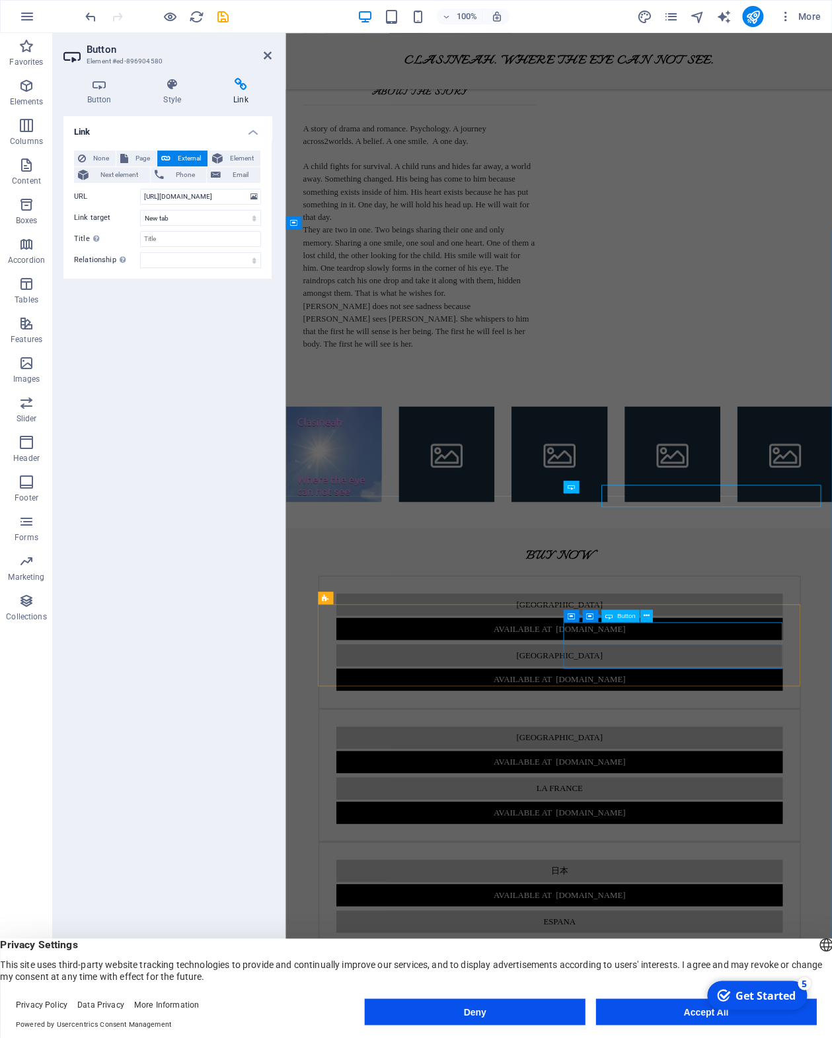
scroll to position [559, 0]
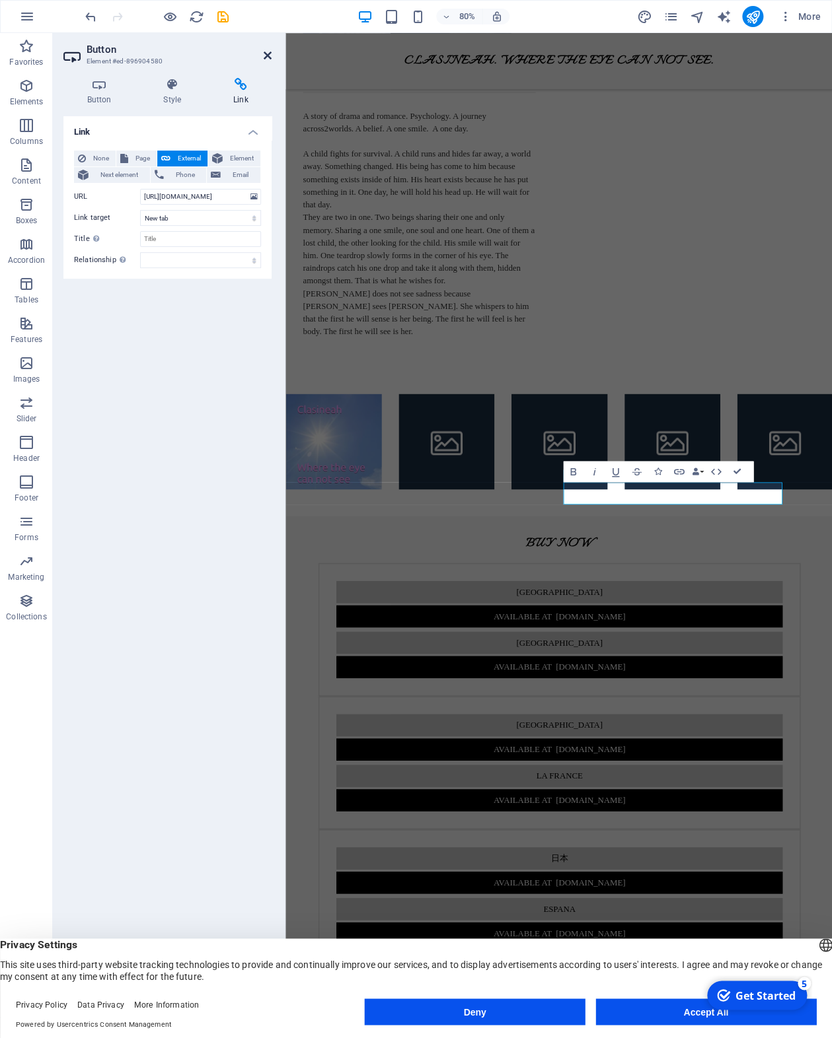
click at [268, 53] on icon at bounding box center [268, 55] width 8 height 11
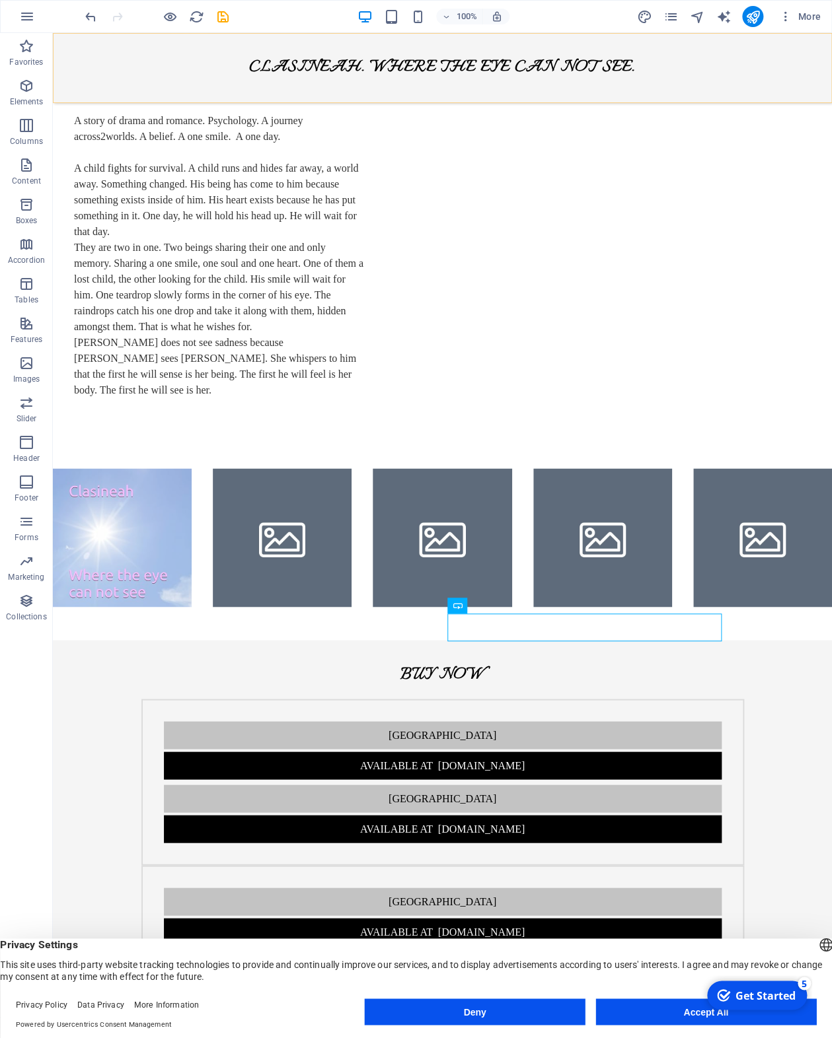
scroll to position [543, 0]
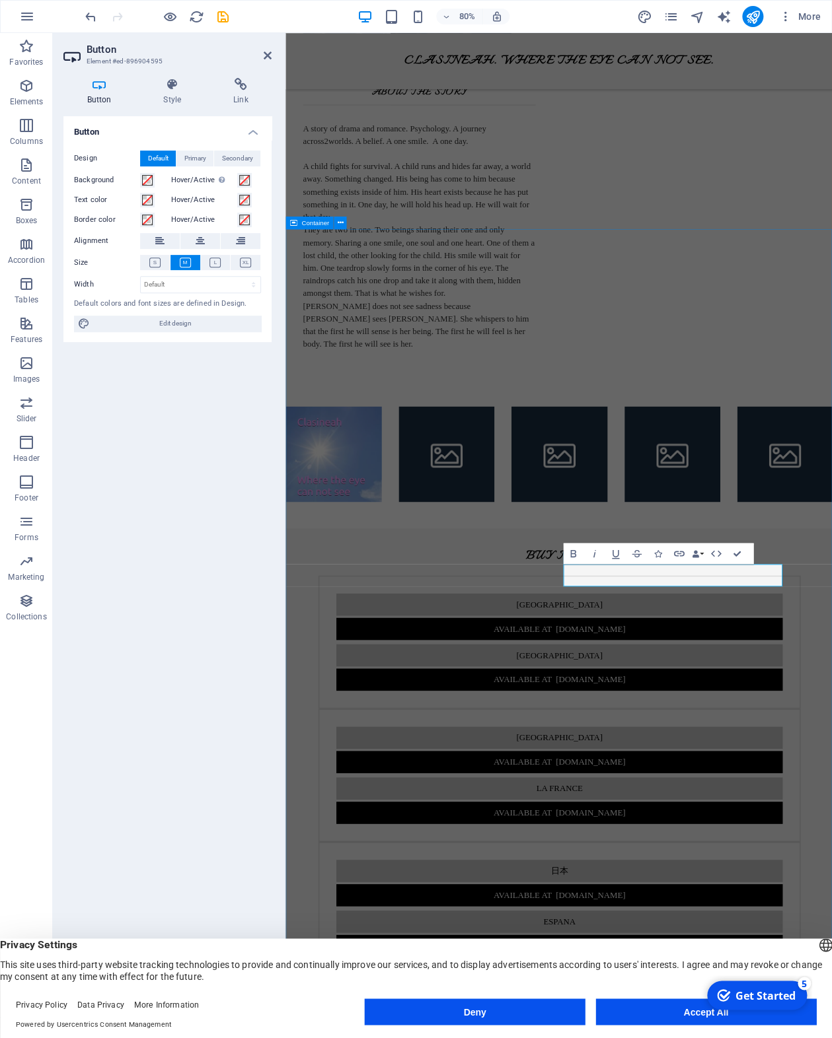
scroll to position [559, 0]
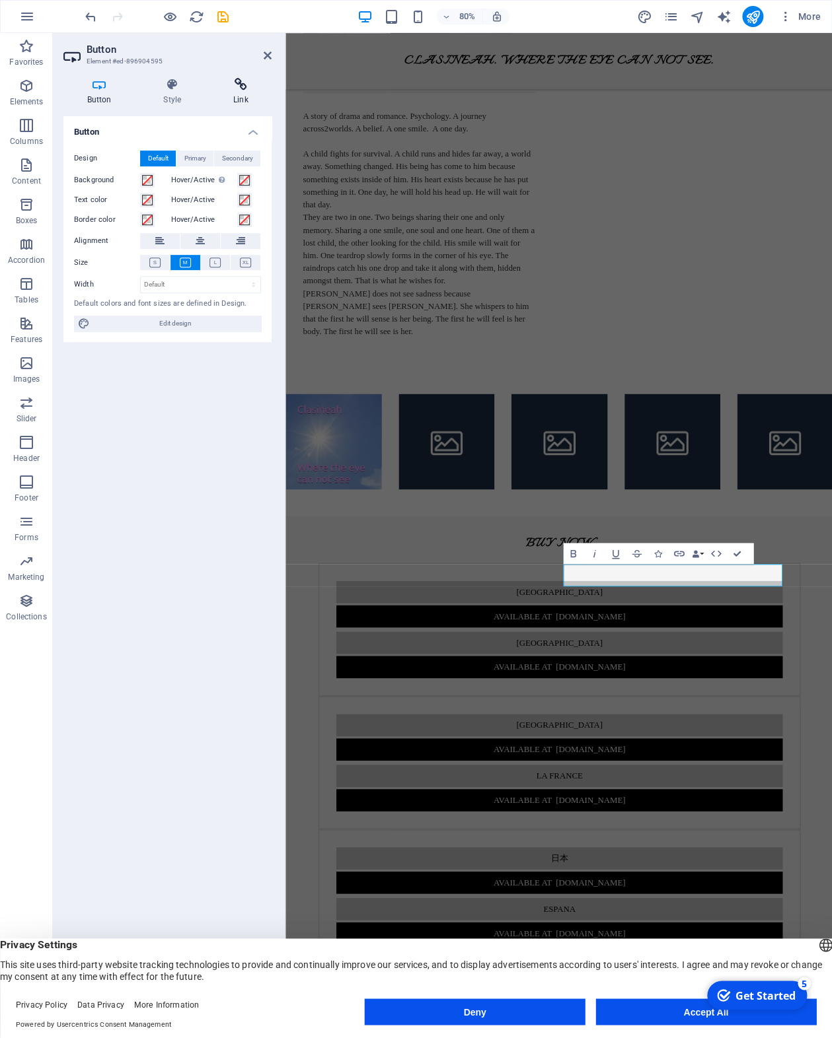
click at [245, 85] on icon at bounding box center [240, 84] width 62 height 13
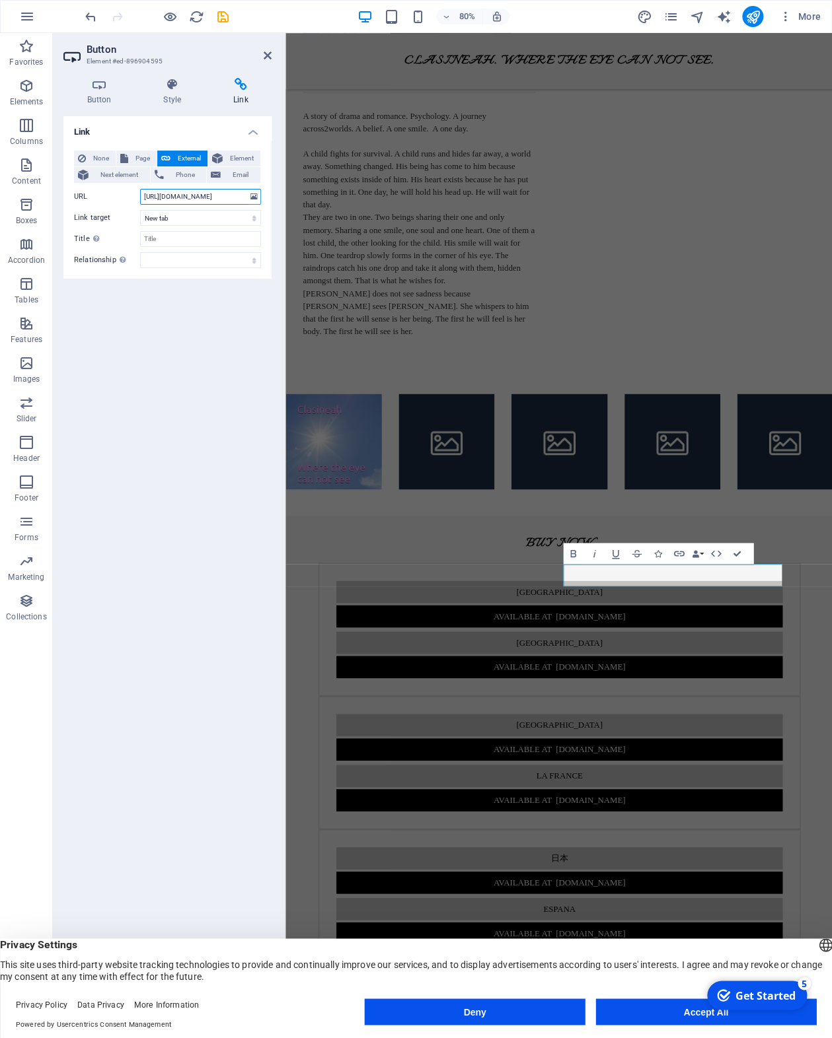
click at [154, 193] on input "http://www.amazon.it/dp/B0FKNK5L9F" at bounding box center [200, 197] width 121 height 16
type input "https://www.amazon.it/dp/B0FKNK5L9F"
click at [266, 57] on icon at bounding box center [268, 55] width 8 height 11
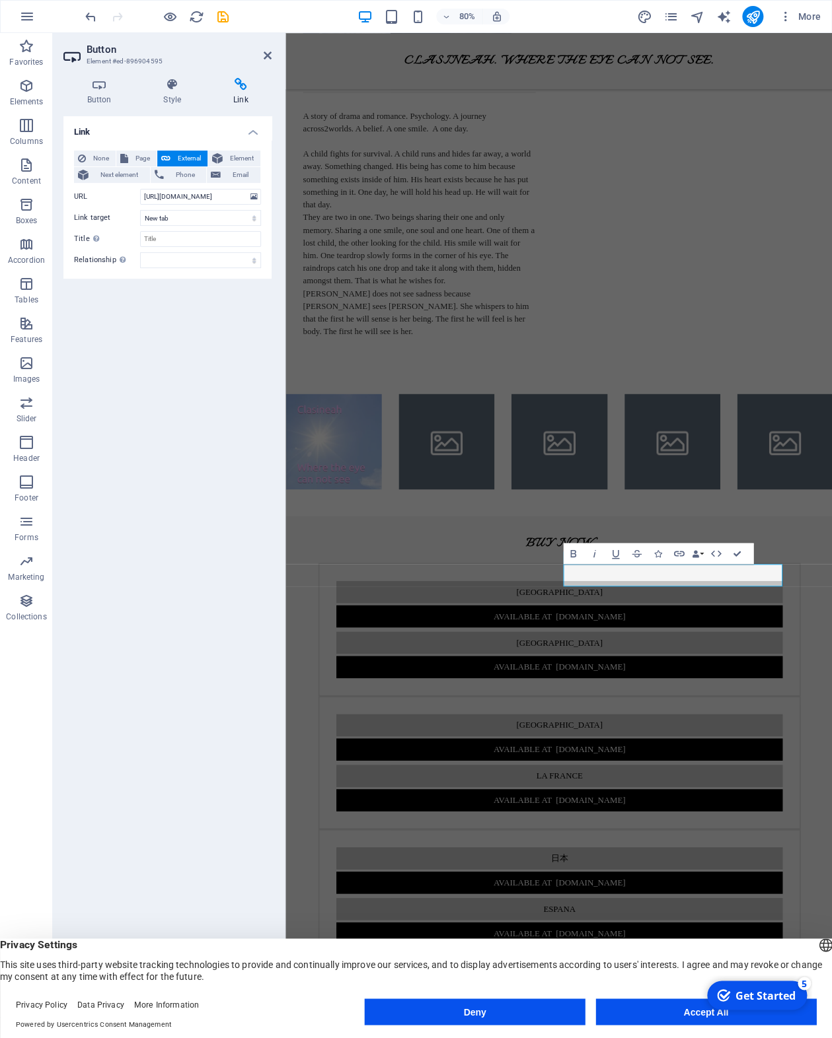
scroll to position [543, 0]
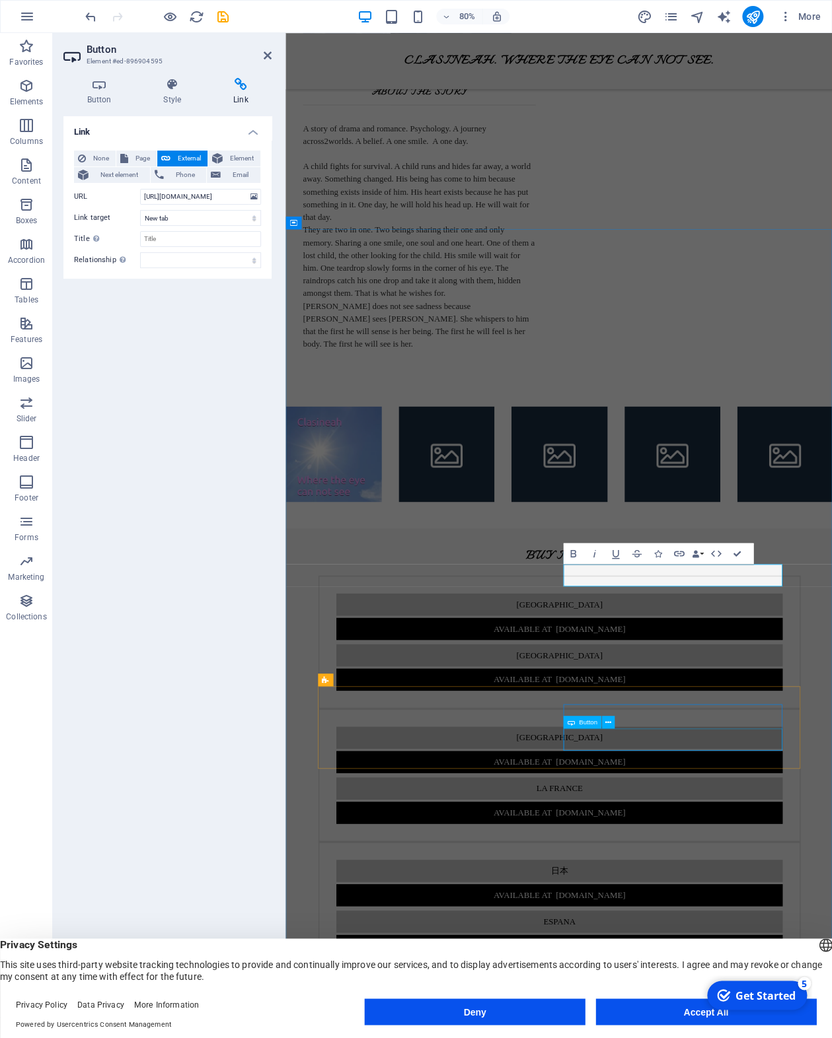
scroll to position [559, 0]
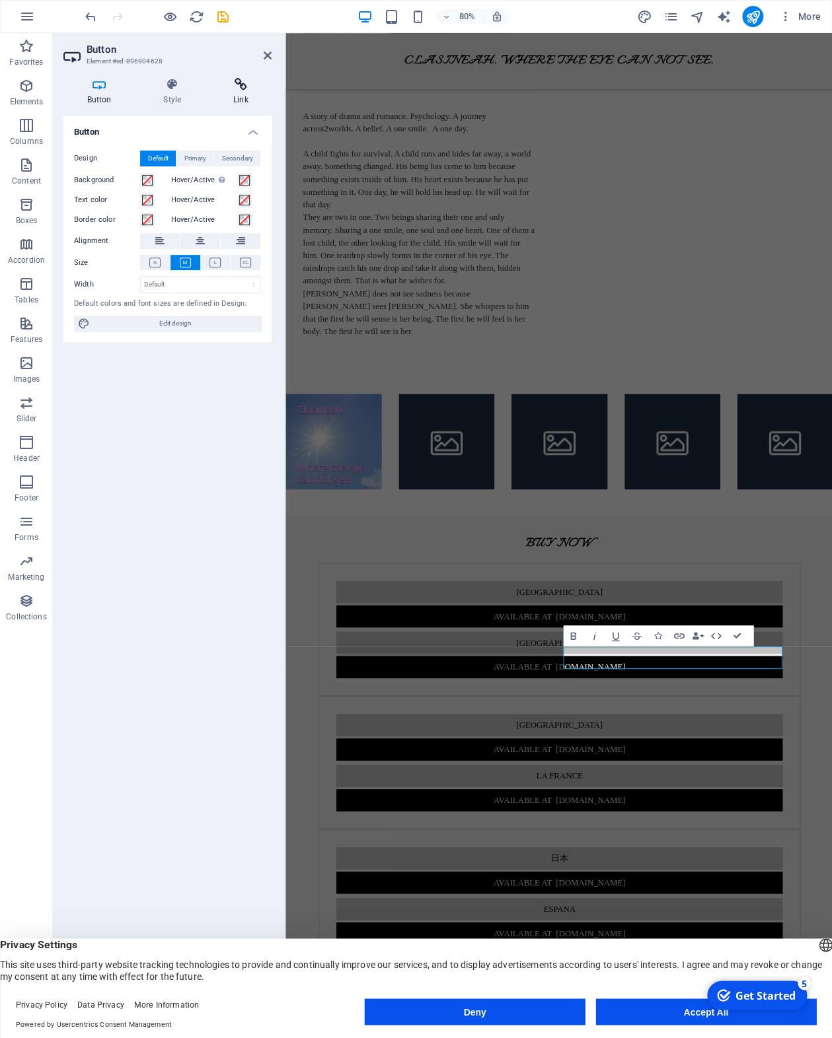
click at [244, 89] on icon at bounding box center [240, 84] width 62 height 13
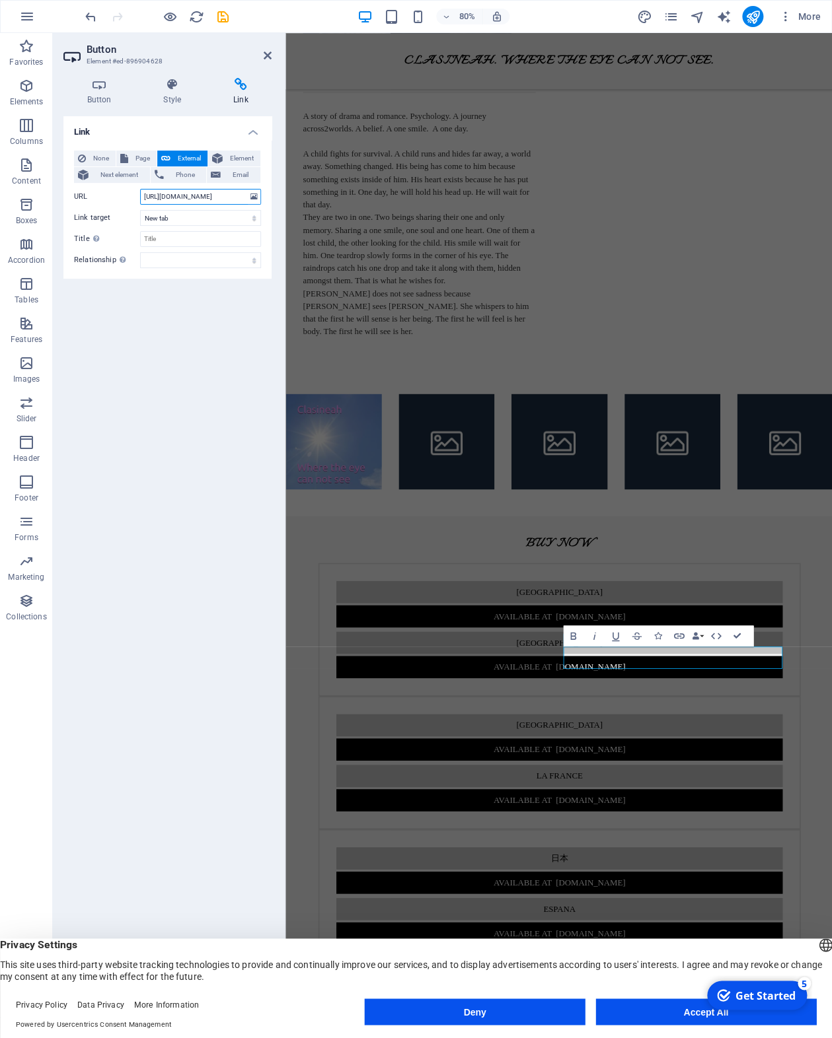
click at [155, 198] on input "http://www.amazon.nl/dp/B0FKNK5L9F" at bounding box center [200, 197] width 121 height 16
type input "https://www.amazon.nl/dp/B0FKNK5L9F"
click at [270, 56] on icon at bounding box center [268, 55] width 8 height 11
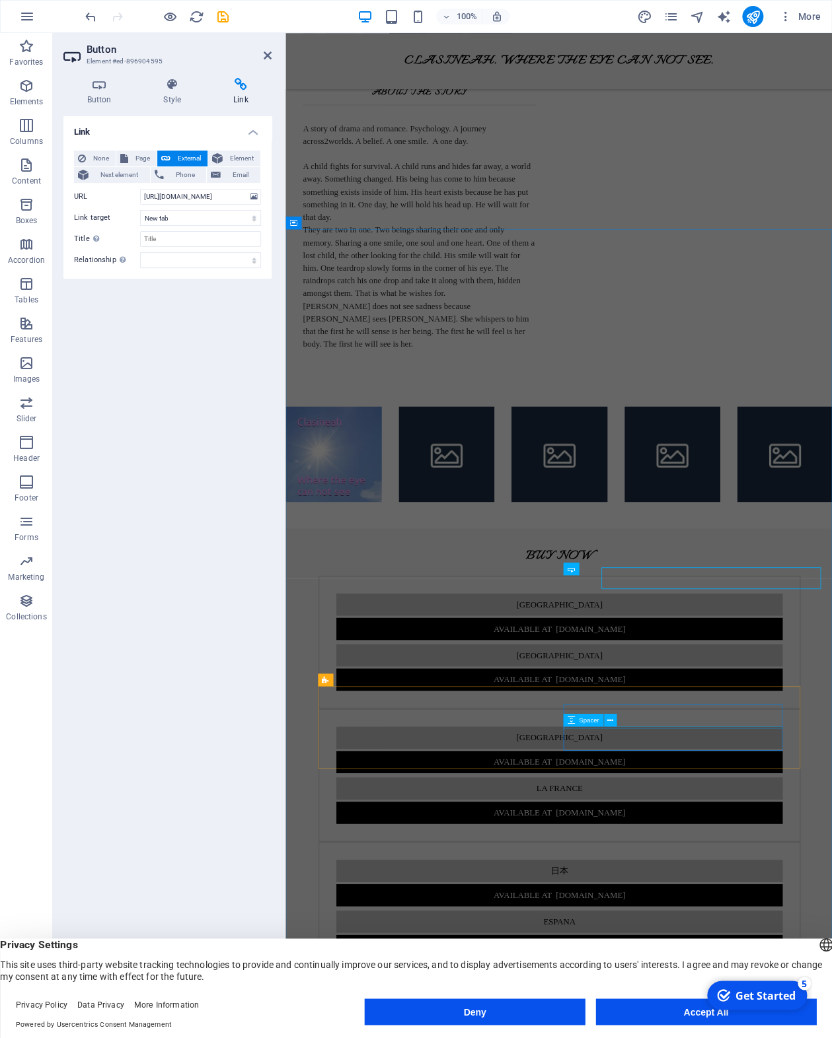
scroll to position [559, 0]
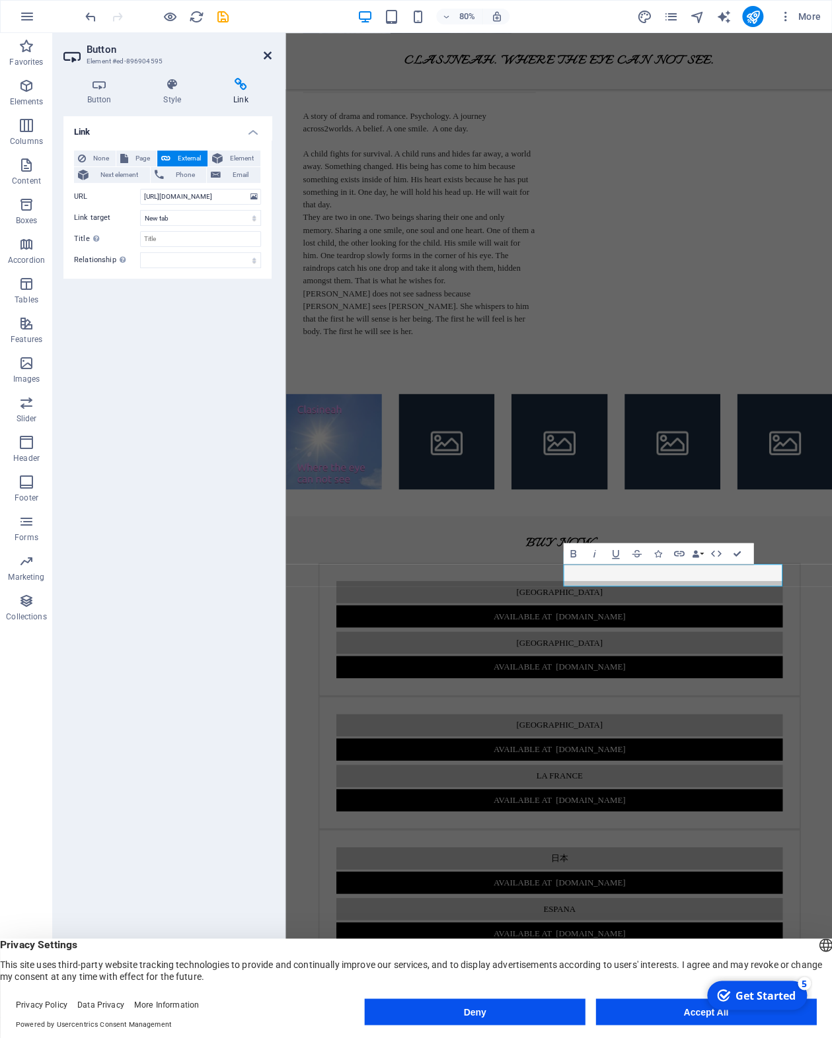
click at [266, 55] on icon at bounding box center [268, 55] width 8 height 11
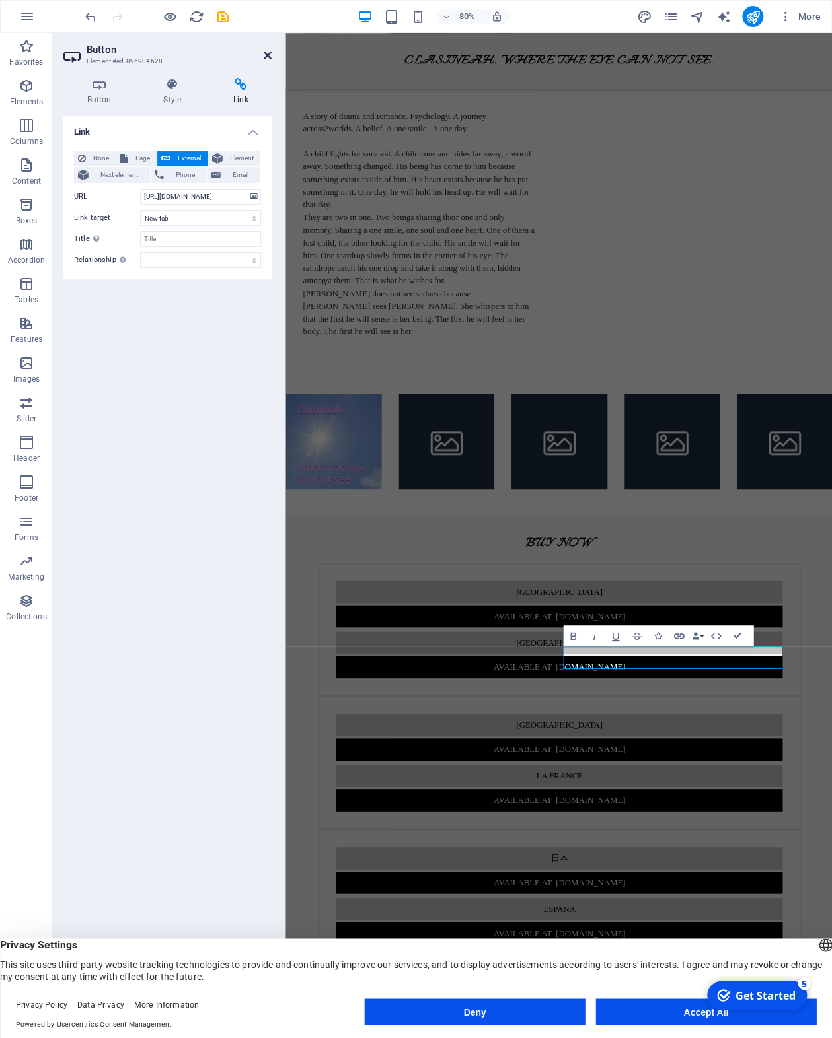
click at [266, 51] on icon at bounding box center [268, 55] width 8 height 11
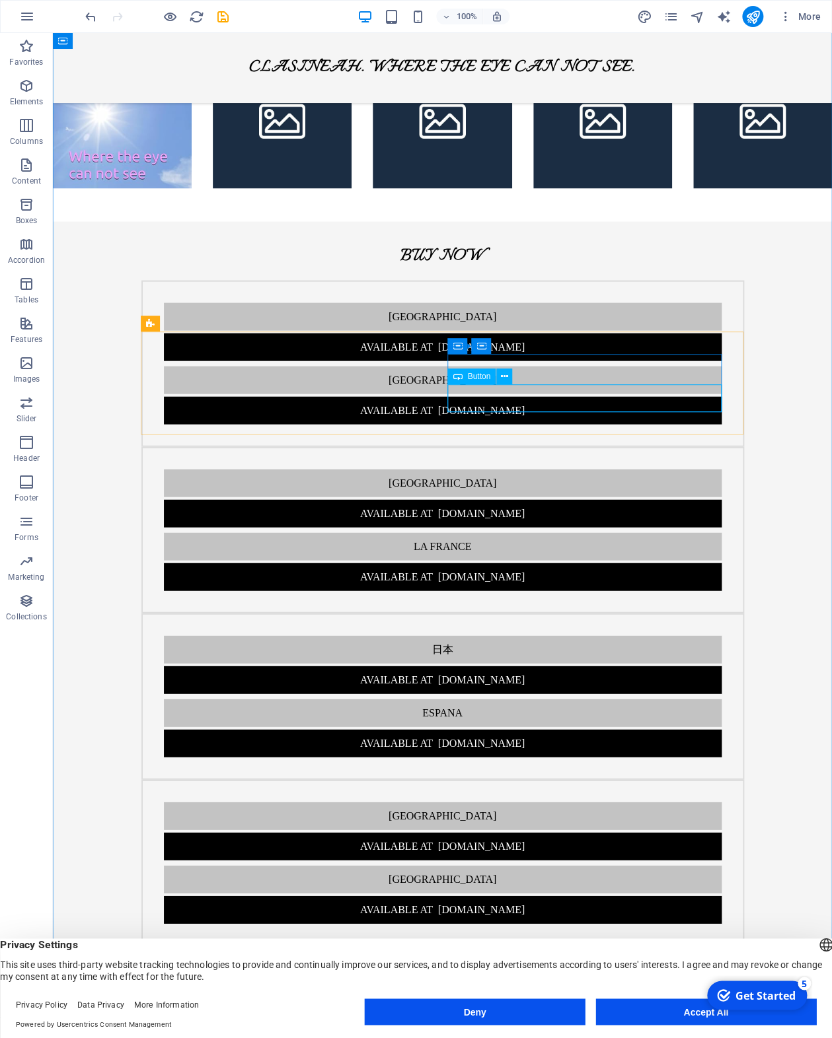
scroll to position [978, 0]
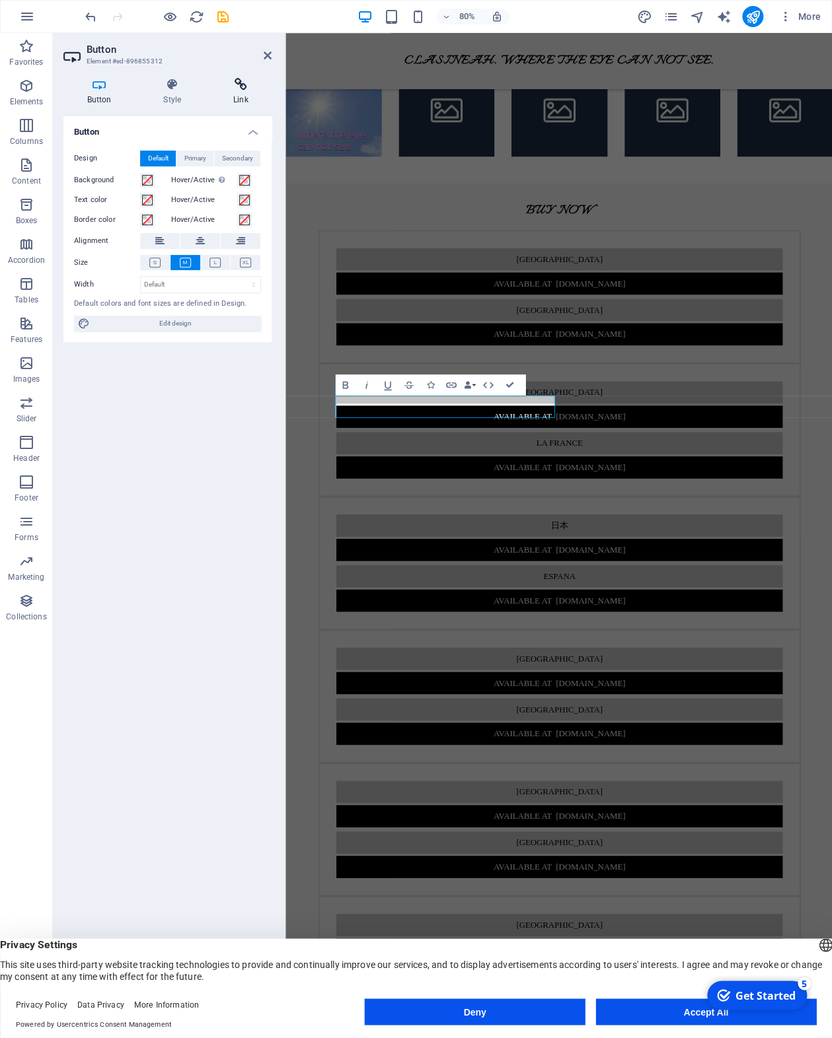
click at [242, 91] on icon at bounding box center [240, 84] width 62 height 13
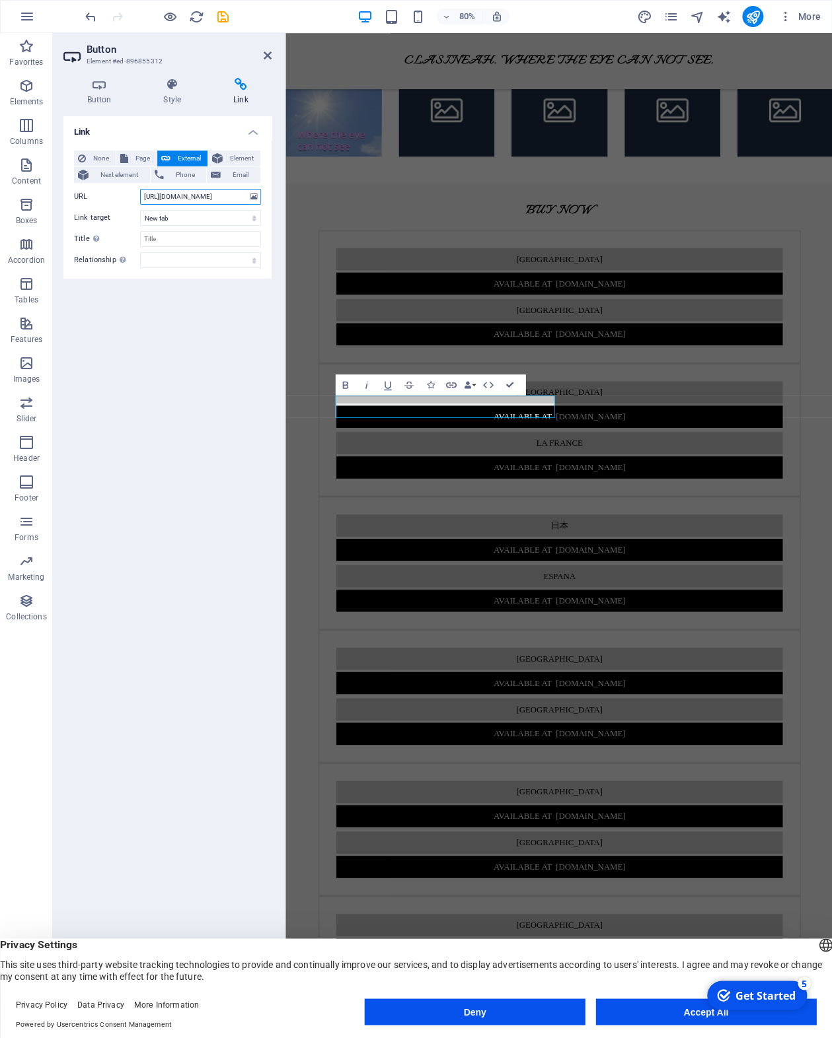
click at [155, 198] on input "http://www.amazon.com.br/dp/B0FKNK5L9F" at bounding box center [200, 197] width 121 height 16
type input "https://www.amazon.com.br/dp/B0FKNK5L9F"
click at [268, 54] on icon at bounding box center [268, 55] width 8 height 11
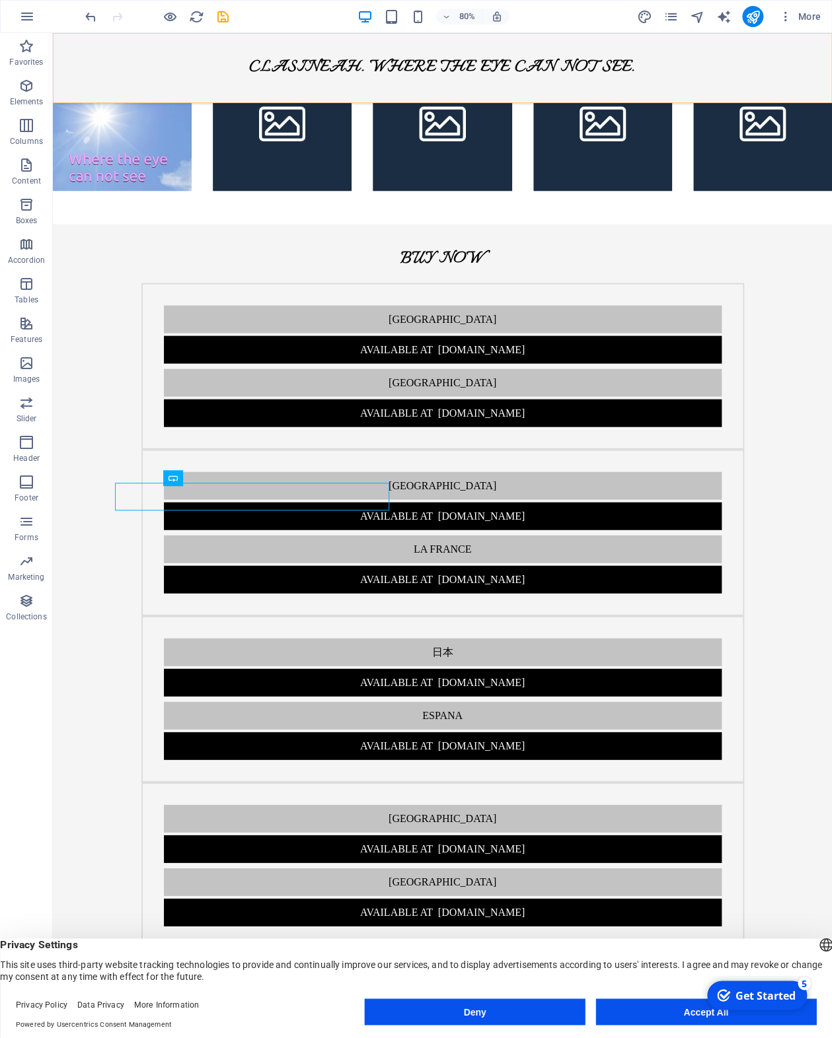
scroll to position [978, 0]
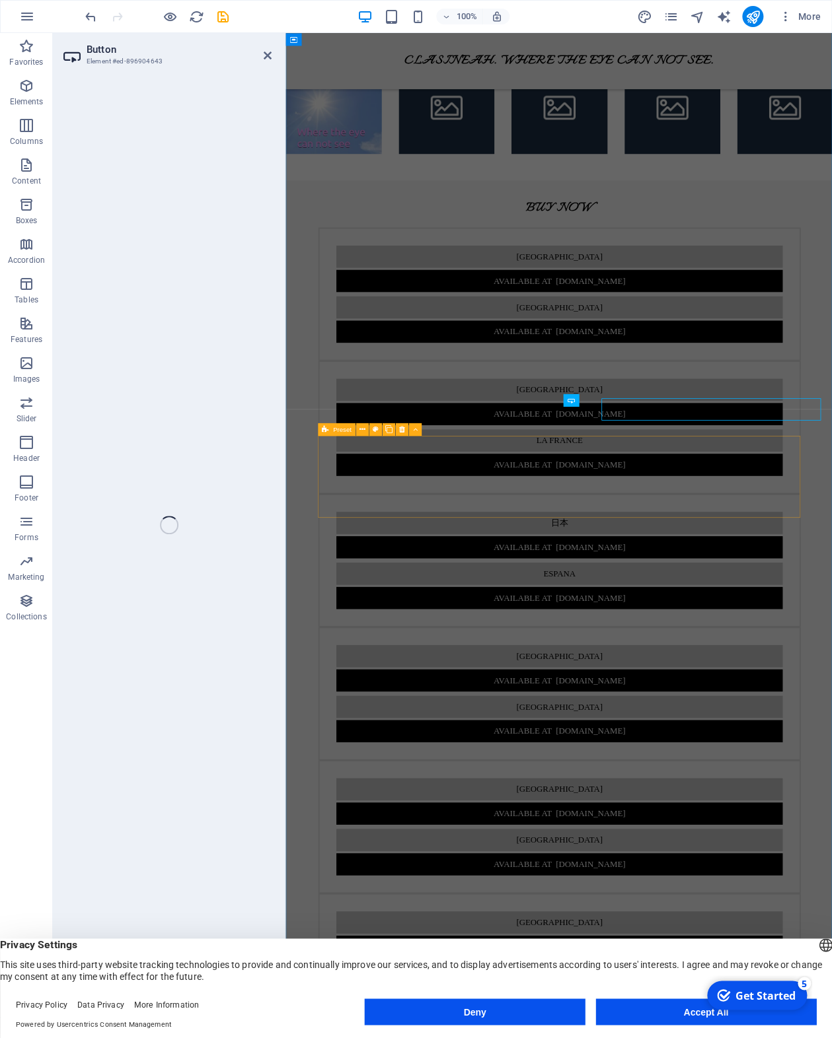
scroll to position [975, 0]
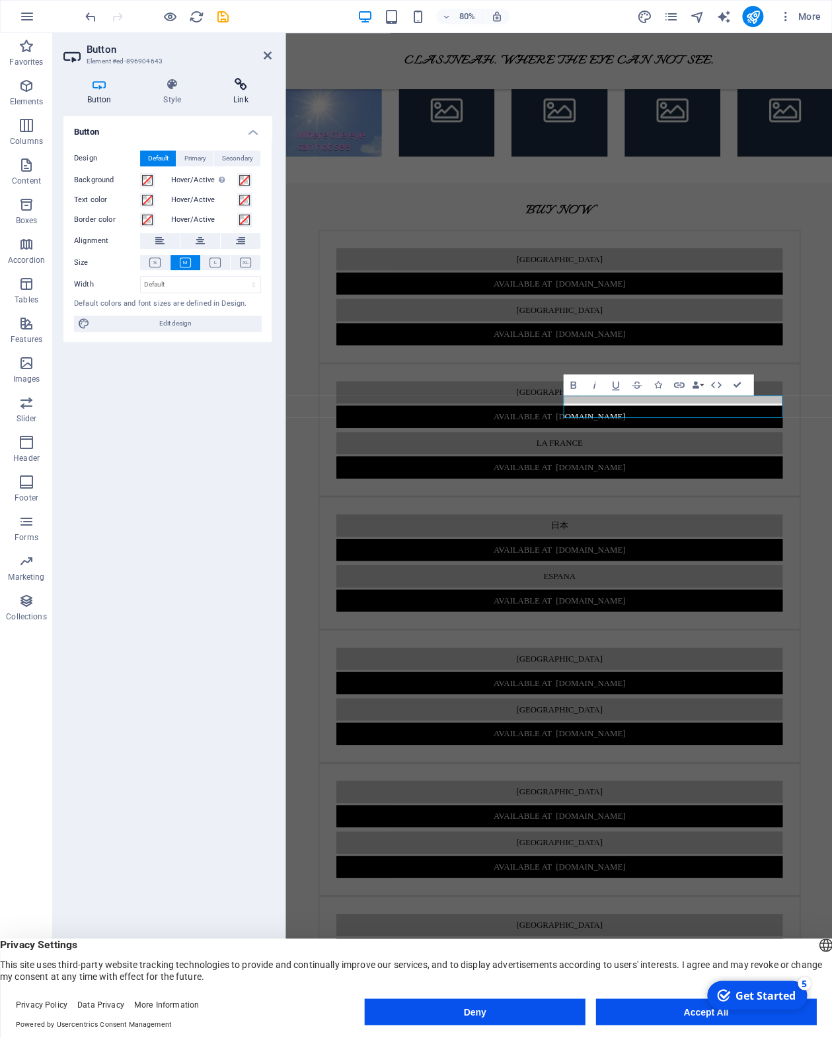
click at [242, 91] on h4 "Link" at bounding box center [240, 92] width 62 height 28
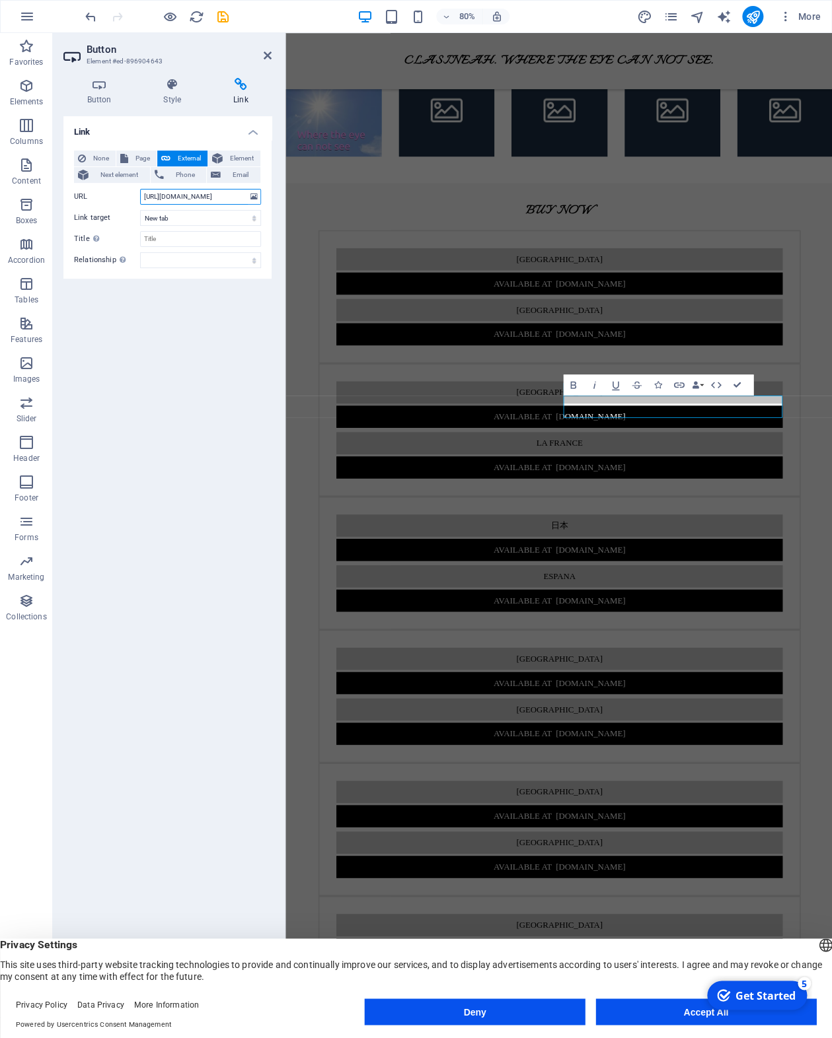
click at [153, 197] on input "http://www.amazon.de/dp/B0FKNK5L9F" at bounding box center [200, 197] width 121 height 16
type input "https://www.amazon.de/dp/B0FKNK5L9F"
click at [264, 52] on h2 "Button" at bounding box center [179, 50] width 185 height 12
click at [270, 54] on icon at bounding box center [268, 55] width 8 height 11
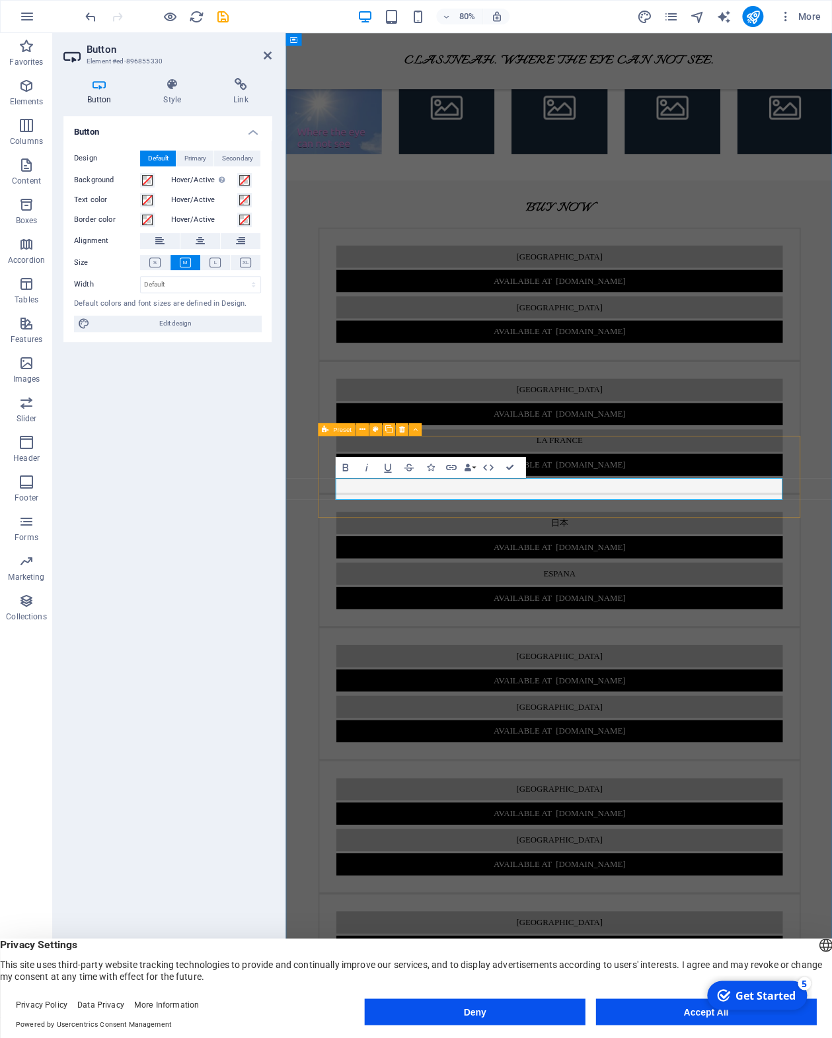
scroll to position [975, 0]
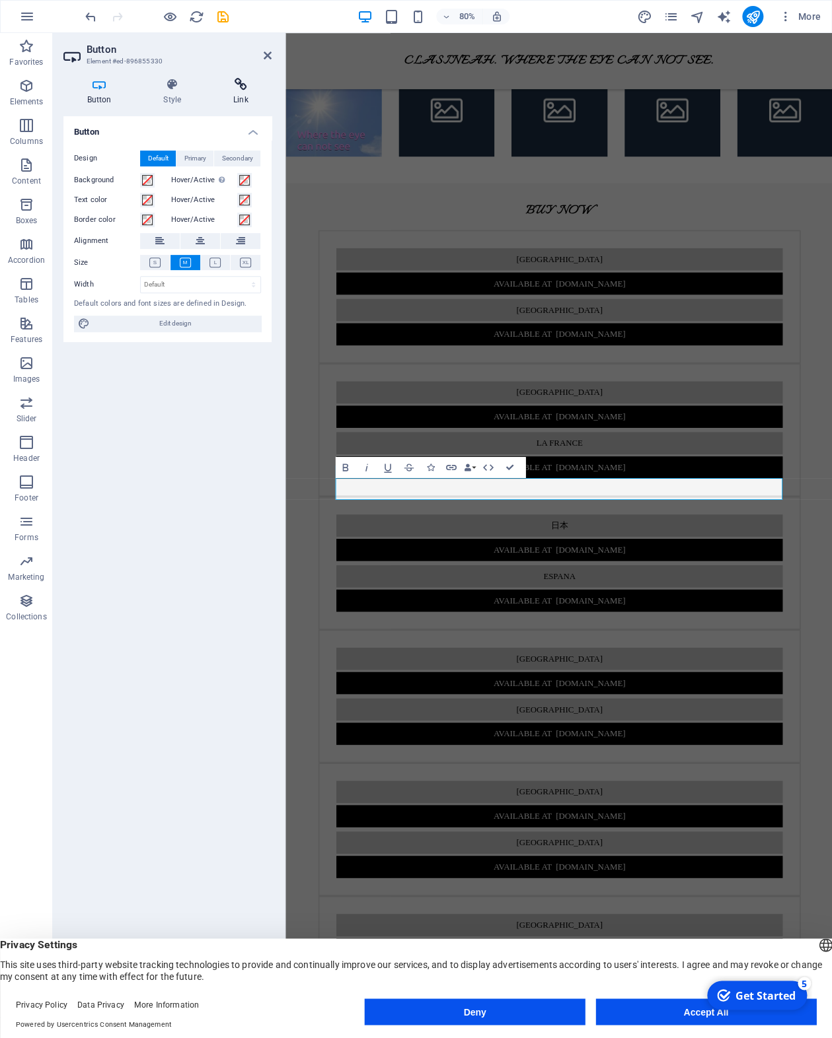
click at [246, 83] on icon at bounding box center [240, 84] width 62 height 13
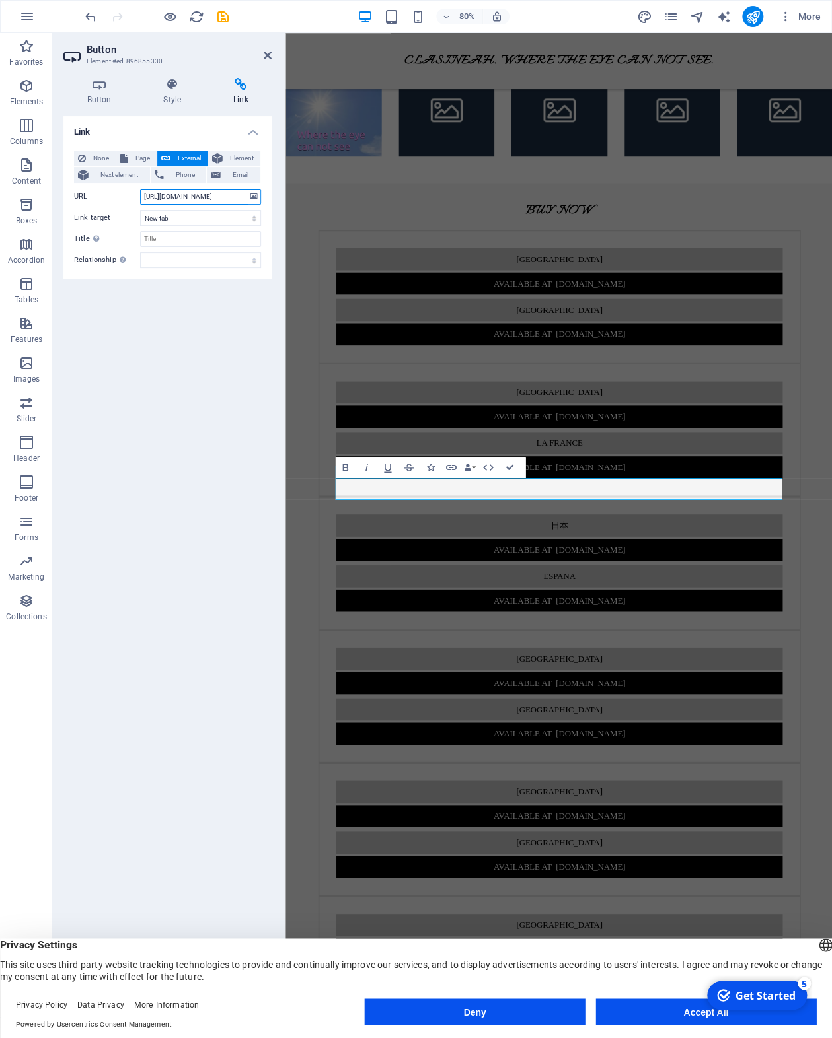
click at [154, 194] on input "http://www.amazon.in/dp/B0FKNK5L9F" at bounding box center [200, 197] width 121 height 16
type input "https://www.amazon.in/dp/B0FKNK5L9F"
click at [267, 48] on h2 "Button" at bounding box center [179, 50] width 185 height 12
click at [266, 54] on icon at bounding box center [268, 55] width 8 height 11
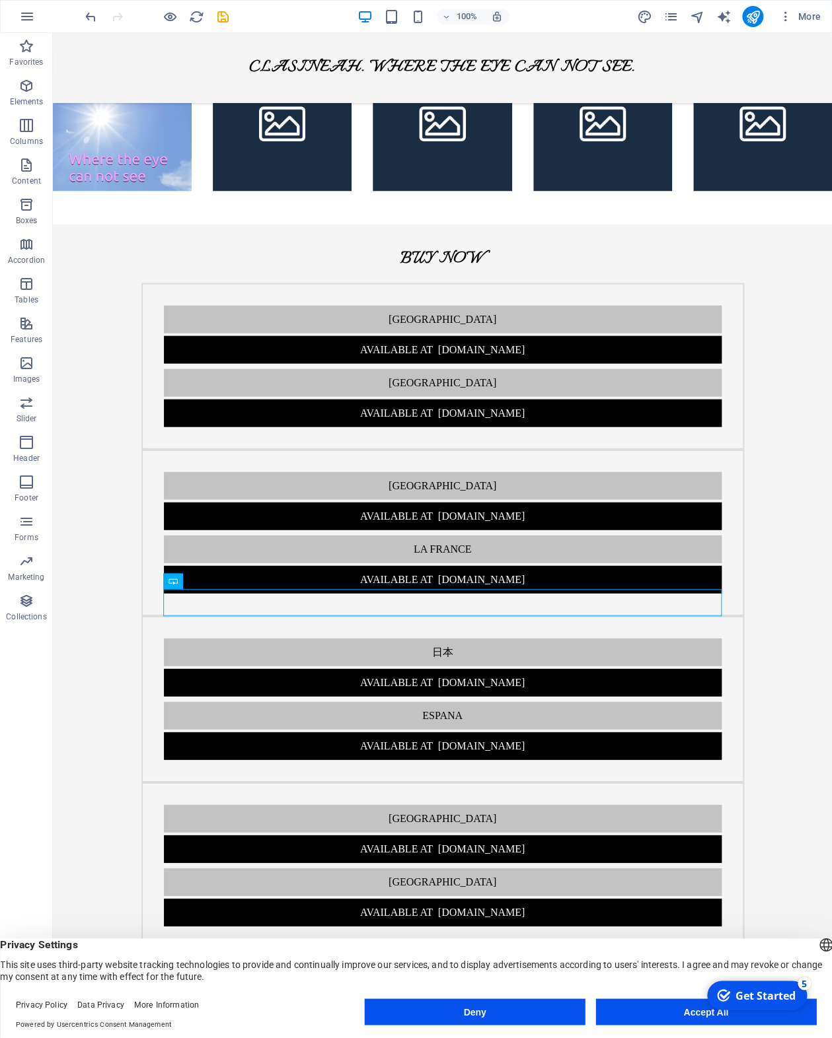
scroll to position [978, 0]
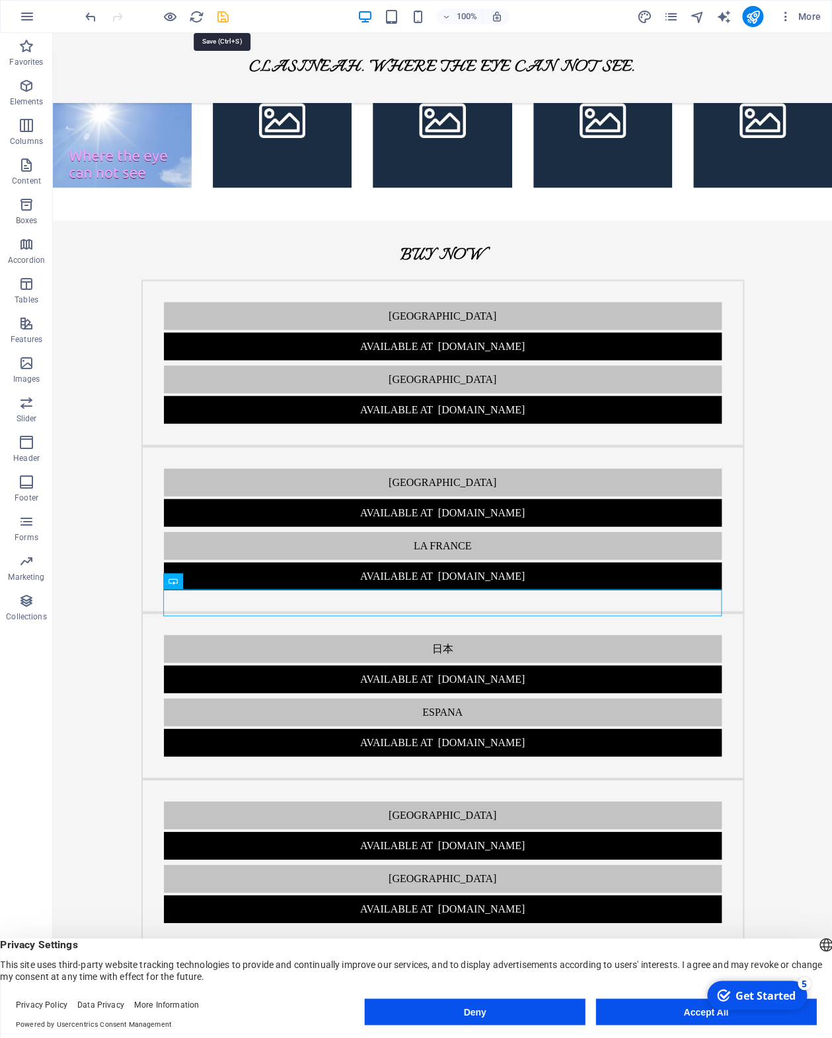
click at [227, 17] on icon "save" at bounding box center [222, 16] width 15 height 15
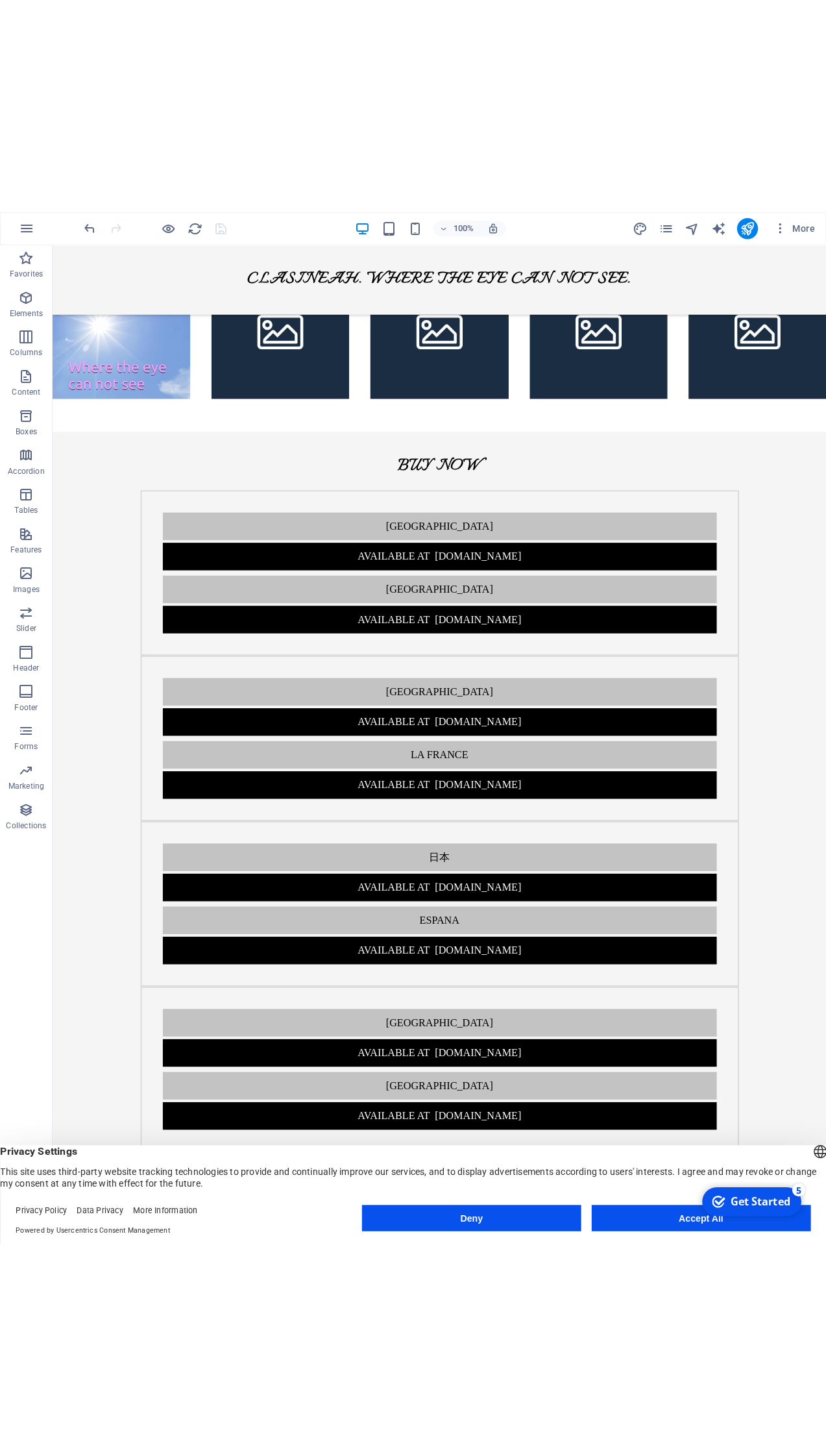
scroll to position [963, 0]
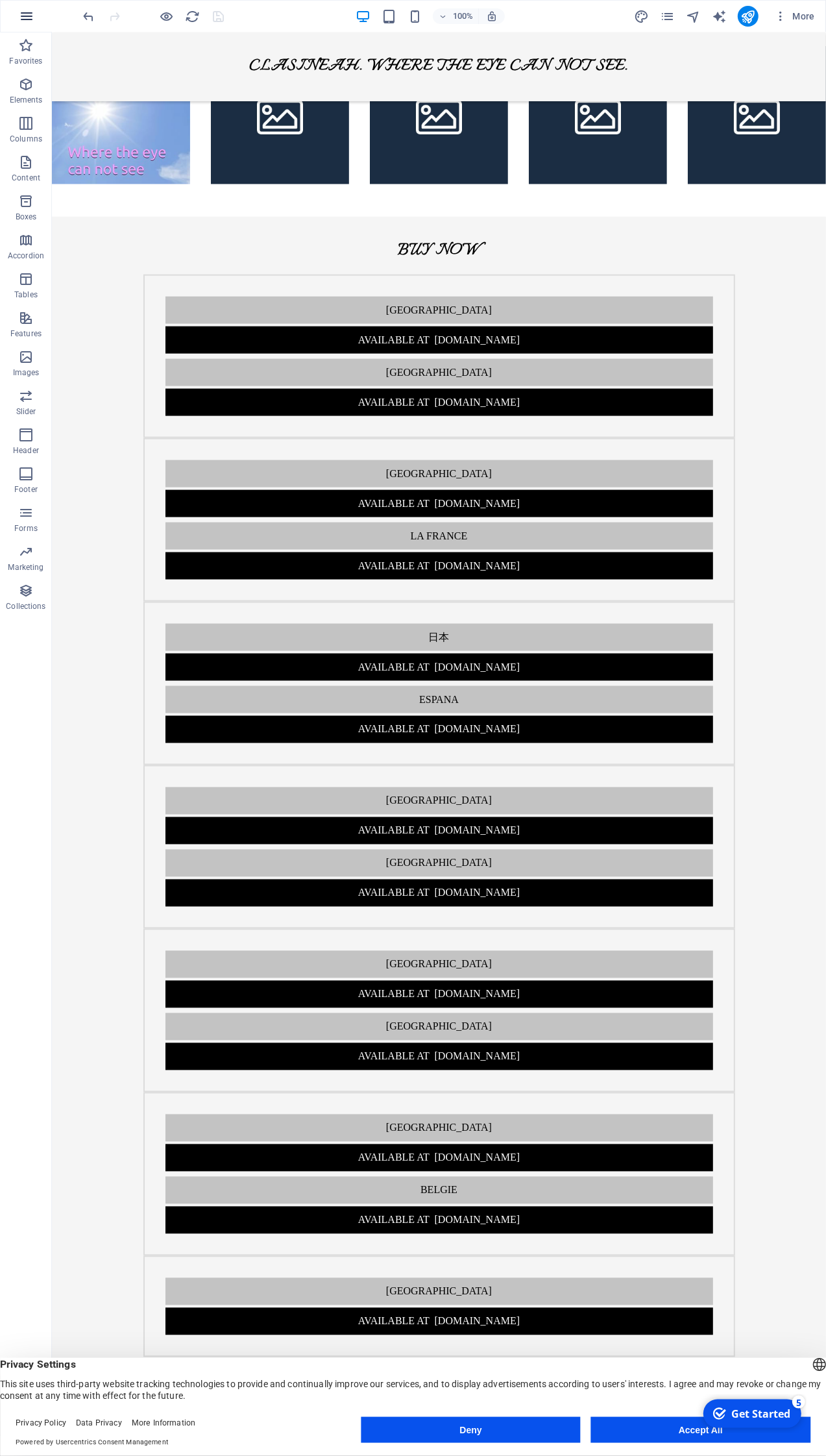
click at [28, 15] on icon "button" at bounding box center [27, 17] width 16 height 16
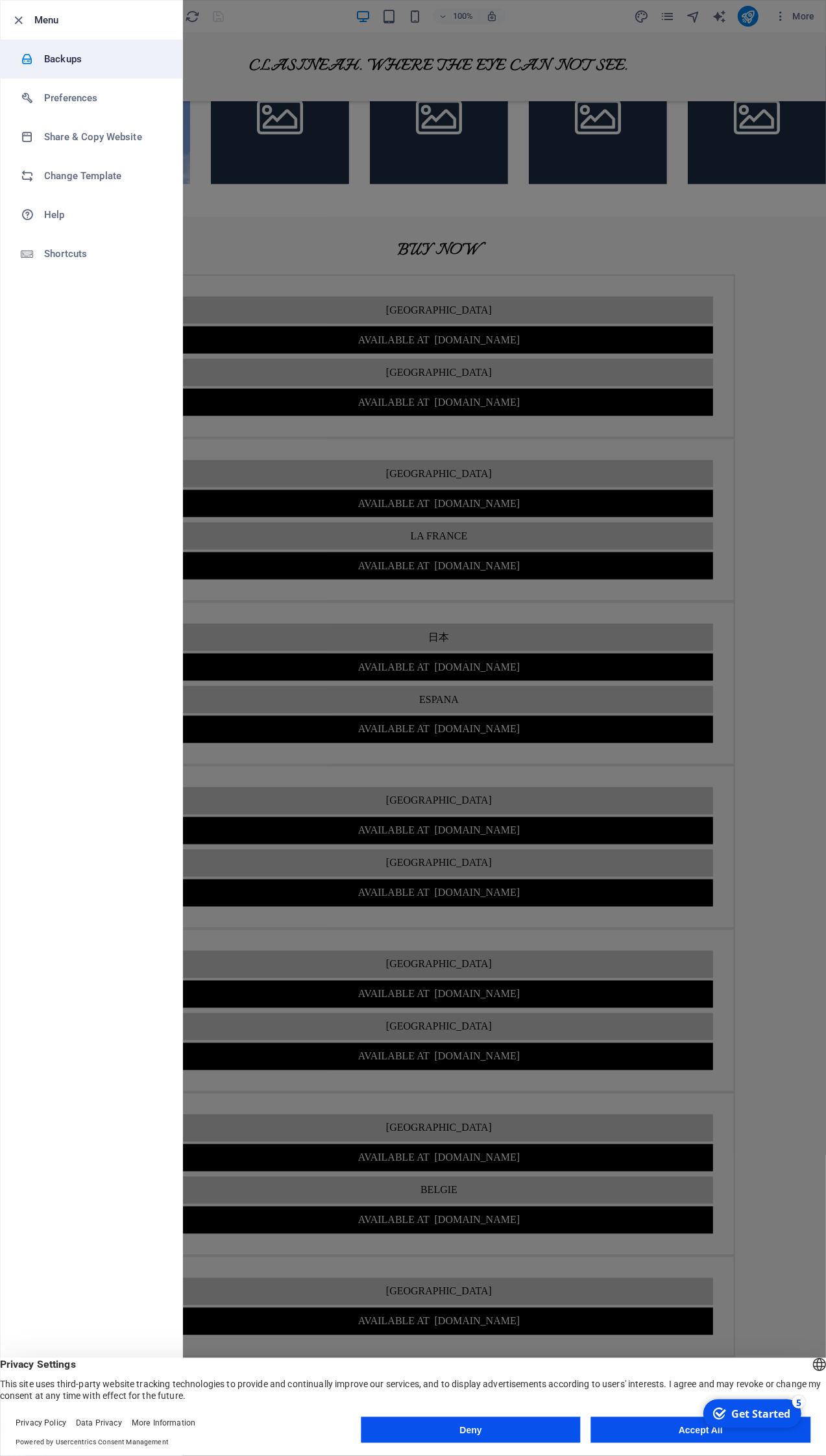
click at [87, 58] on h6 "Backups" at bounding box center [104, 59] width 120 height 16
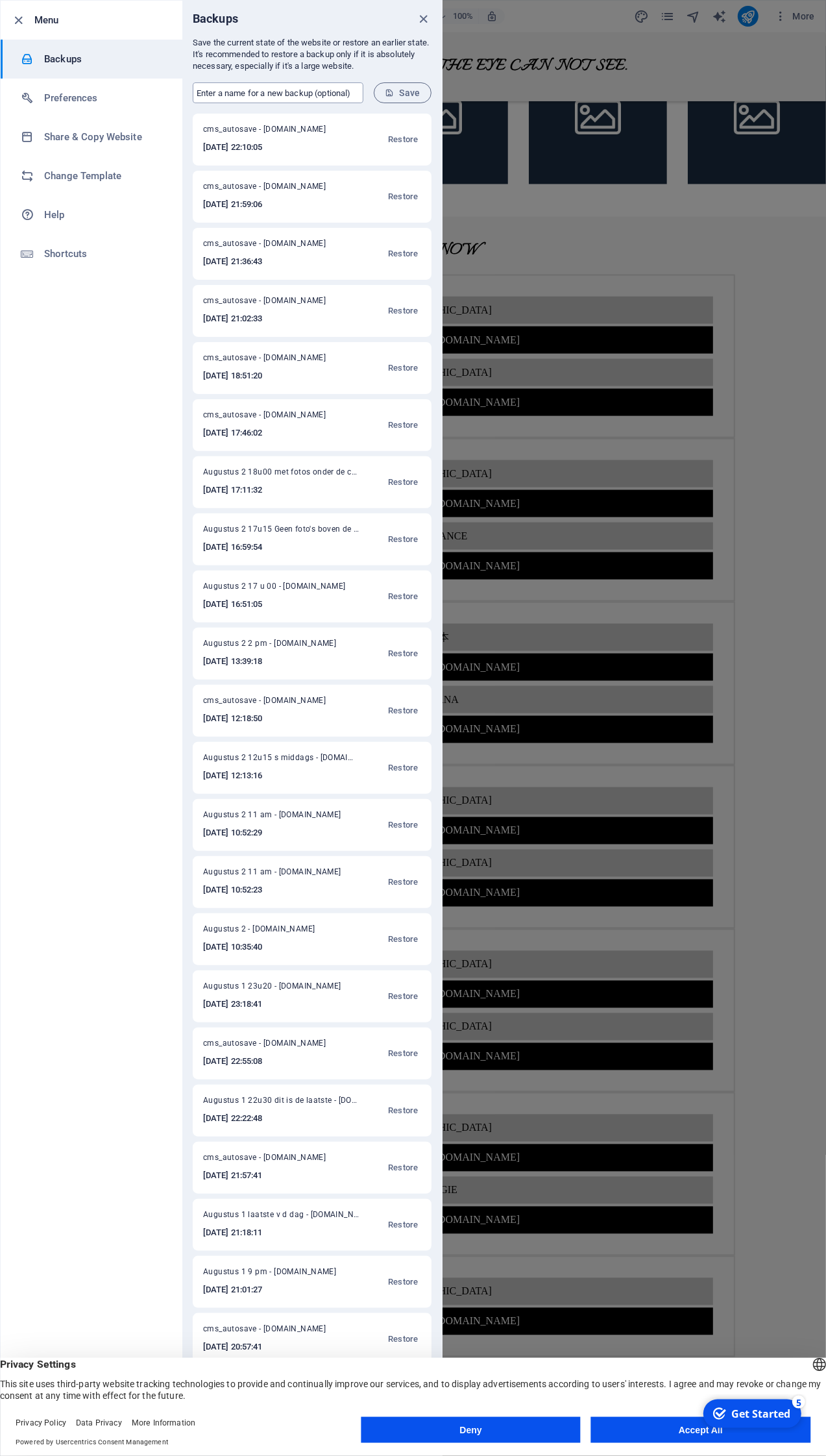
click at [243, 89] on input "text" at bounding box center [278, 92] width 171 height 21
type input "Augustus 2 22 u 30 met httpS en niet http in knoppen"
click at [404, 89] on span "Save" at bounding box center [403, 92] width 35 height 11
click at [423, 21] on icon "close" at bounding box center [423, 19] width 15 height 15
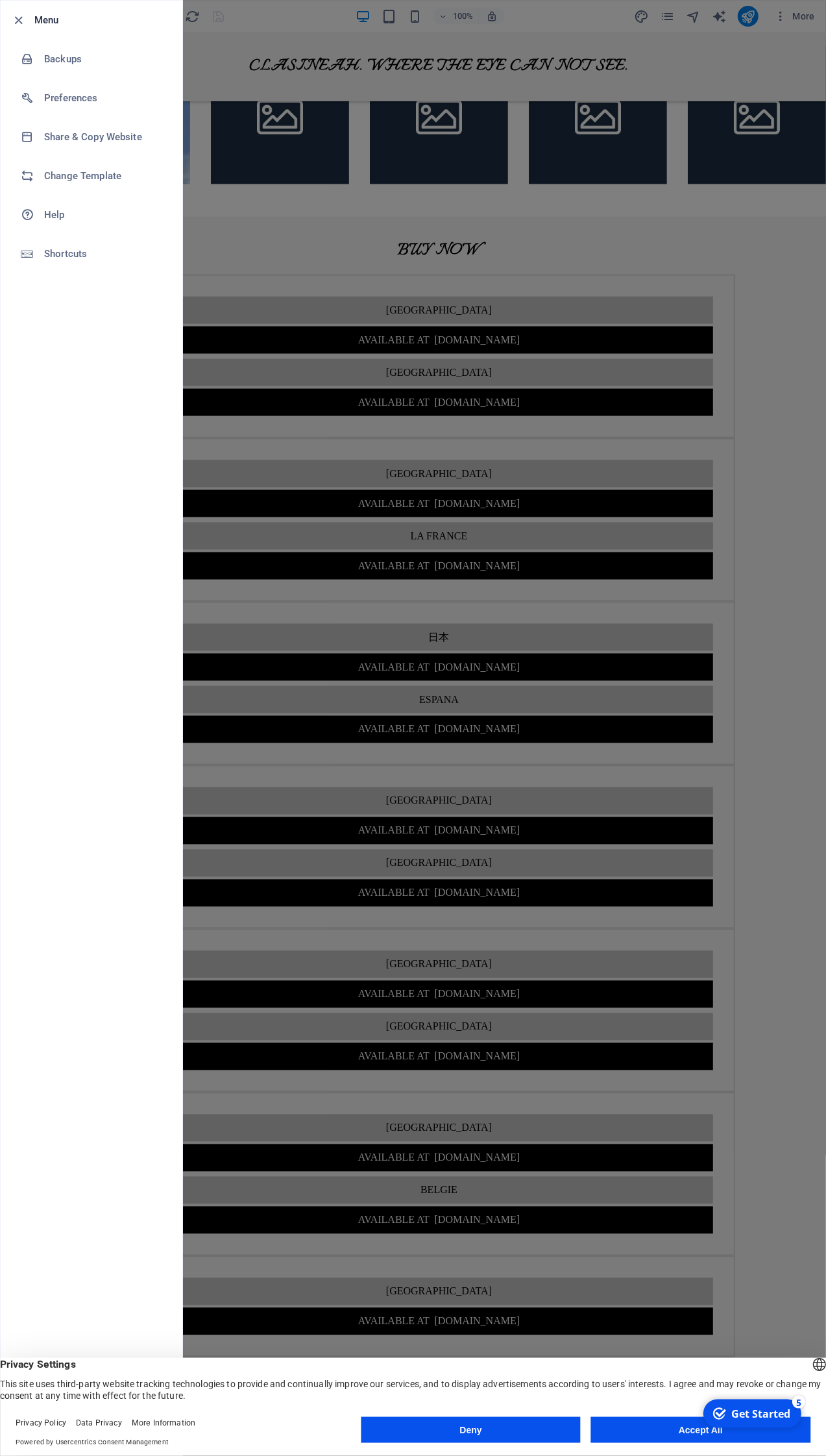
click at [767, 840] on div at bounding box center [413, 728] width 826 height 1456
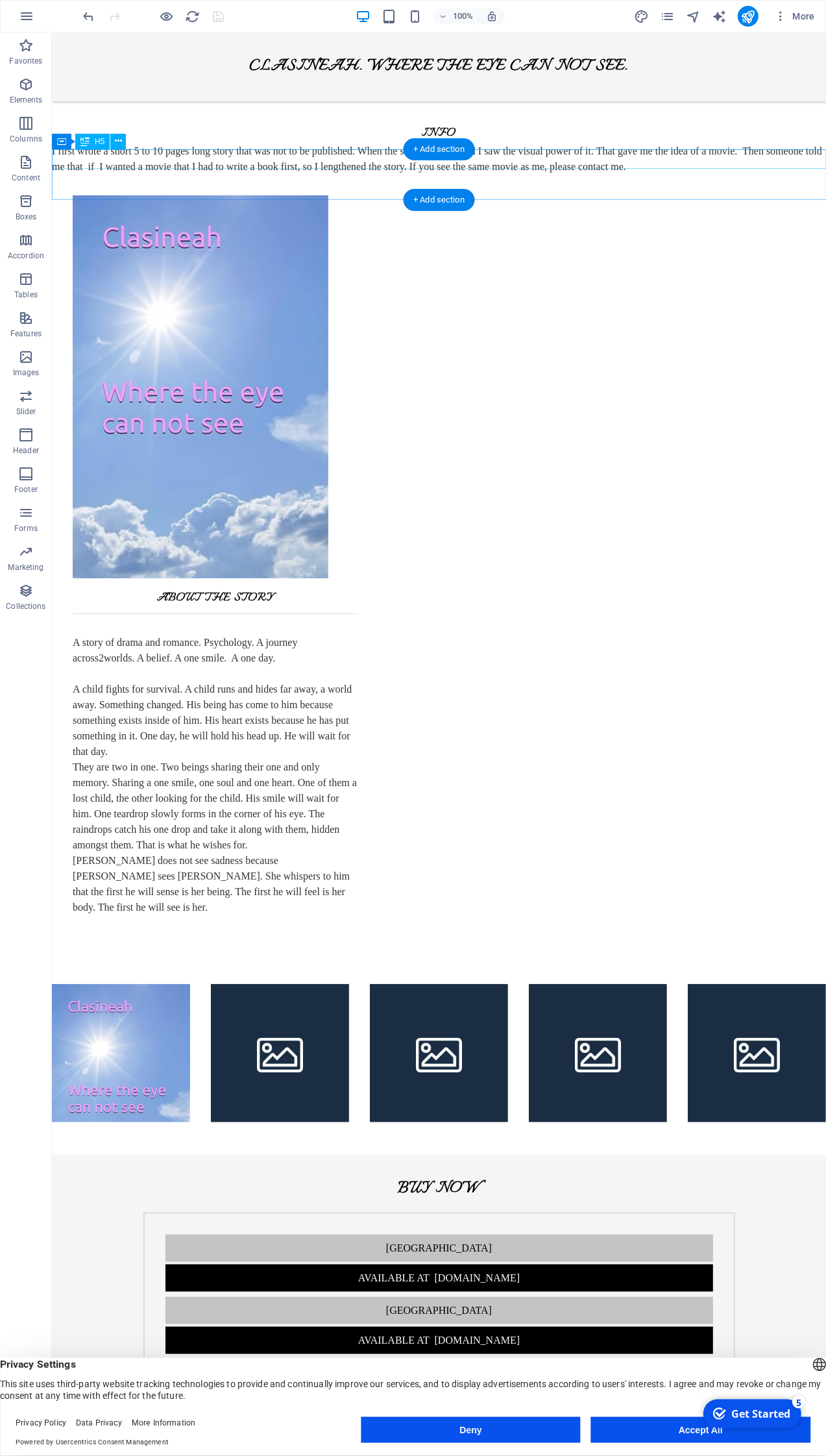
scroll to position [0, 0]
